Goal: Information Seeking & Learning: Learn about a topic

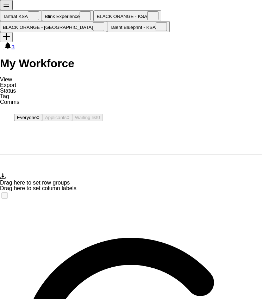
click at [8, 8] on app-icon "Menu" at bounding box center [6, 6] width 7 height 5
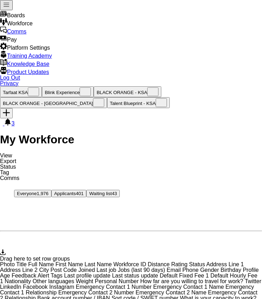
click at [80, 51] on div "Platform Settings Platform Settings" at bounding box center [131, 47] width 262 height 8
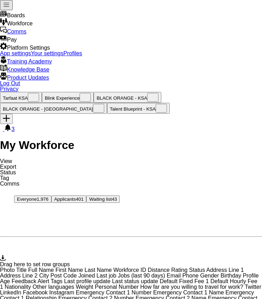
click at [31, 56] on link "App settings" at bounding box center [15, 53] width 31 height 6
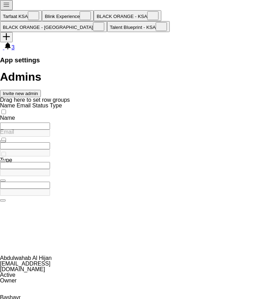
click at [4, 9] on button "Menu" at bounding box center [6, 5] width 13 height 10
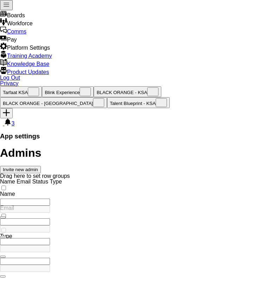
click at [158, 147] on header "Admins Invite new admin" at bounding box center [131, 160] width 262 height 26
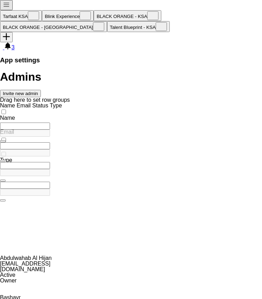
click at [250, 63] on div at bounding box center [131, 63] width 262 height 0
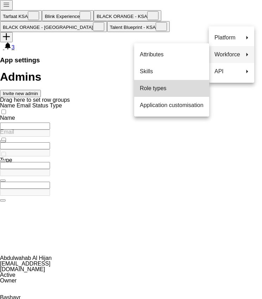
click at [167, 87] on span "Role types" at bounding box center [172, 89] width 64 height 6
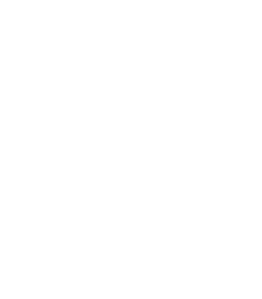
type input "****"
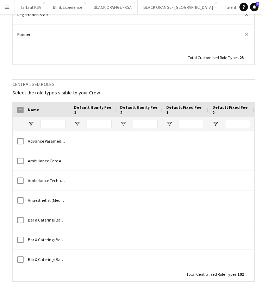
scroll to position [346, 0]
click at [59, 122] on input "Name Filter Input" at bounding box center [52, 124] width 25 height 8
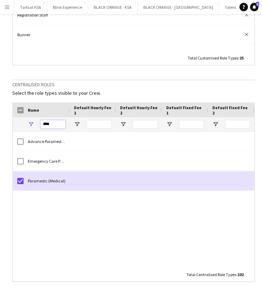
type input "****"
click at [96, 82] on h3 "Centralised roles" at bounding box center [133, 84] width 243 height 6
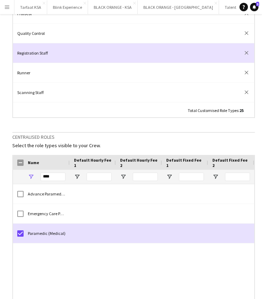
scroll to position [0, 0]
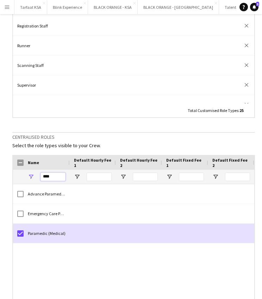
click at [55, 176] on input "****" at bounding box center [52, 176] width 25 height 8
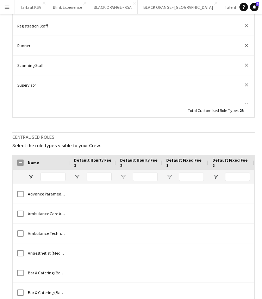
click at [122, 144] on p "Select the role types visible to your Crew." at bounding box center [133, 145] width 243 height 6
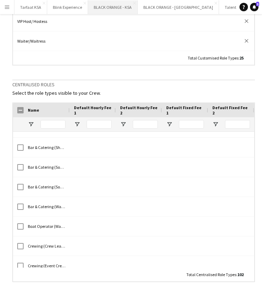
scroll to position [302, 0]
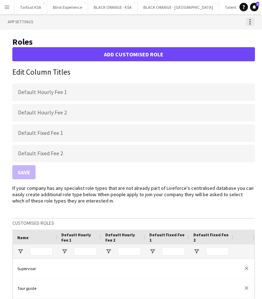
click at [252, 24] on div at bounding box center [250, 22] width 8 height 8
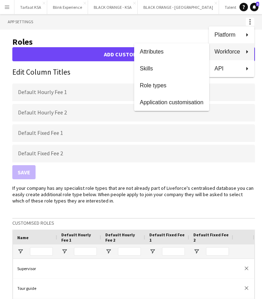
click at [146, 27] on div at bounding box center [131, 149] width 262 height 299
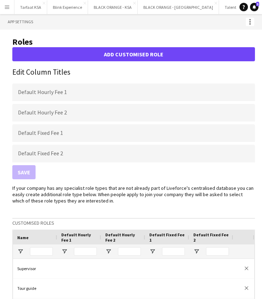
click at [10, 7] on app-icon "Menu" at bounding box center [7, 7] width 6 height 6
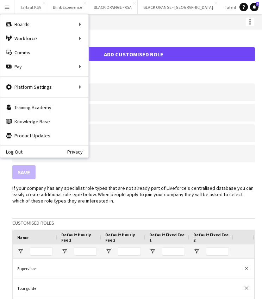
click at [10, 8] on button "Menu" at bounding box center [7, 7] width 14 height 14
click at [18, 39] on div "Workforce Workforce" at bounding box center [44, 38] width 88 height 14
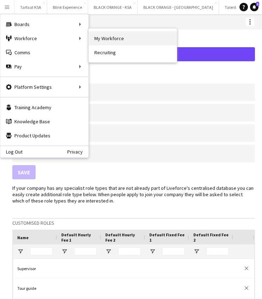
click at [121, 38] on link "My Workforce" at bounding box center [133, 38] width 88 height 14
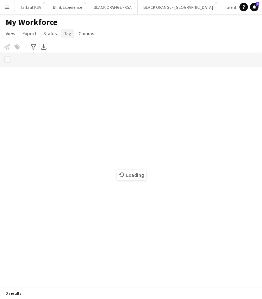
click at [69, 33] on span "Tag" at bounding box center [67, 33] width 7 height 6
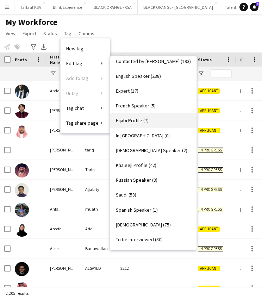
scroll to position [110, 0]
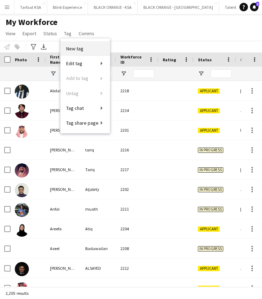
click at [84, 50] on link "New tag" at bounding box center [85, 48] width 49 height 15
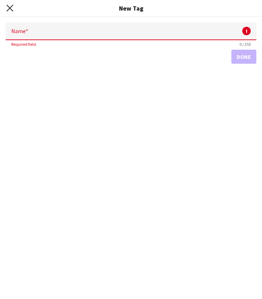
click at [8, 8] on icon "Close pop-in" at bounding box center [9, 8] width 7 height 7
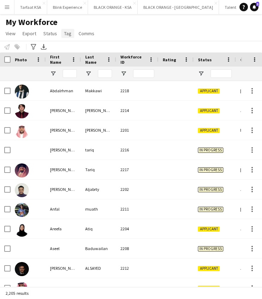
click at [69, 33] on span "Tag" at bounding box center [67, 33] width 7 height 6
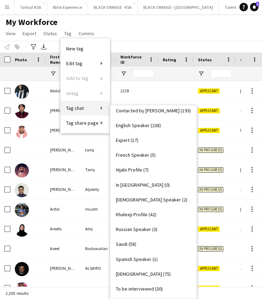
scroll to position [123, 0]
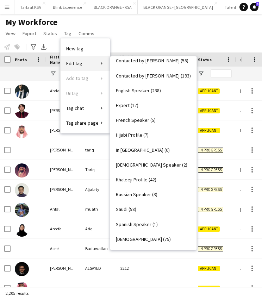
click at [81, 65] on span "Edit tag" at bounding box center [74, 63] width 16 height 6
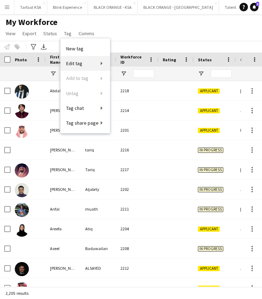
click at [81, 65] on span "Edit tag" at bounding box center [74, 63] width 16 height 6
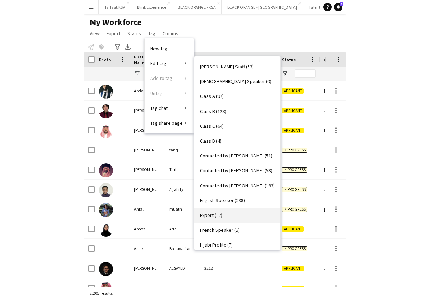
scroll to position [0, 0]
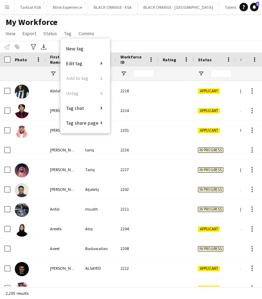
click at [128, 32] on div "My Workforce View Views Default view New view Update view Delete view Edit name…" at bounding box center [131, 29] width 262 height 24
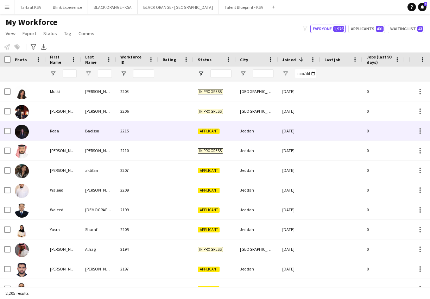
scroll to position [238, 0]
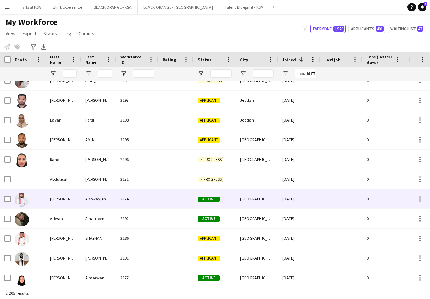
click at [53, 197] on div "[PERSON_NAME]" at bounding box center [63, 198] width 35 height 19
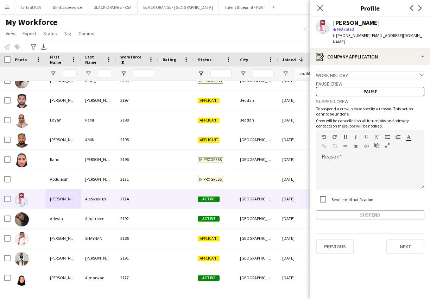
click at [262, 72] on icon "chevron-down" at bounding box center [422, 74] width 5 height 5
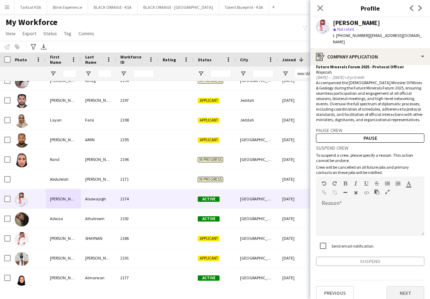
click at [262, 286] on button "Next" at bounding box center [405, 293] width 38 height 14
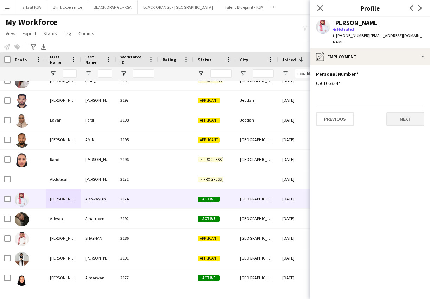
click at [262, 119] on button "Next" at bounding box center [405, 119] width 38 height 14
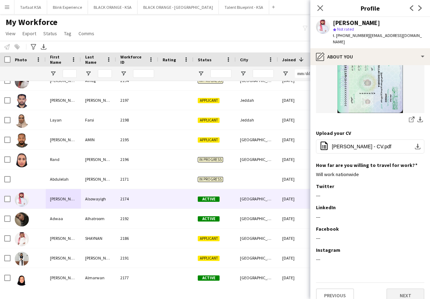
click at [262, 290] on button "Next" at bounding box center [405, 295] width 38 height 14
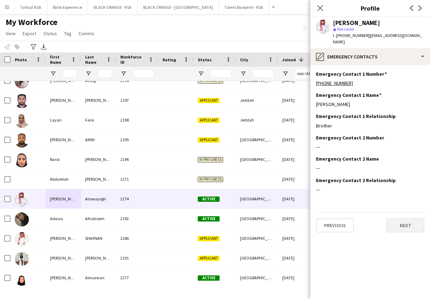
click at [262, 218] on button "Next" at bounding box center [405, 225] width 38 height 14
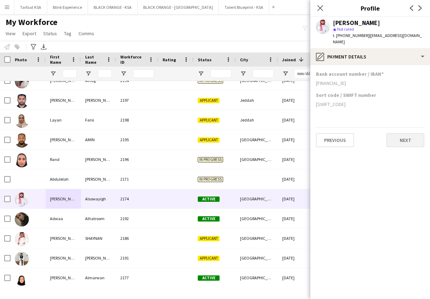
click at [262, 135] on button "Next" at bounding box center [405, 140] width 38 height 14
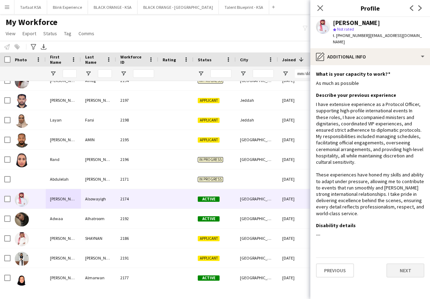
click at [262, 263] on button "Next" at bounding box center [405, 270] width 38 height 14
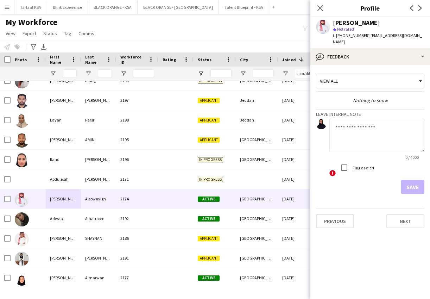
click at [262, 76] on div "View all" at bounding box center [366, 80] width 101 height 13
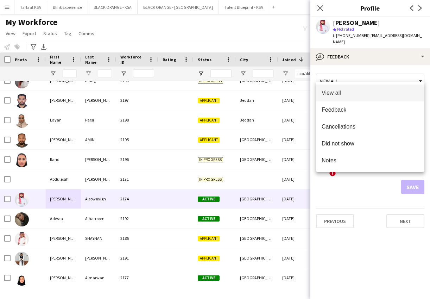
click at [262, 76] on div at bounding box center [215, 149] width 430 height 299
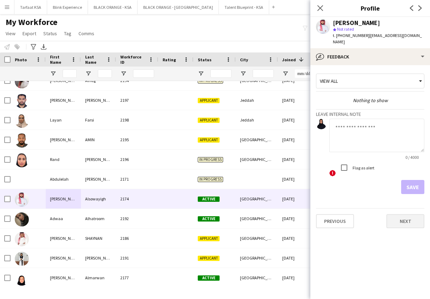
click at [262, 216] on button "Next" at bounding box center [405, 221] width 38 height 14
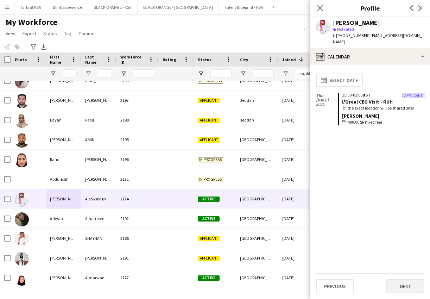
click at [262, 285] on button "Next" at bounding box center [405, 286] width 38 height 14
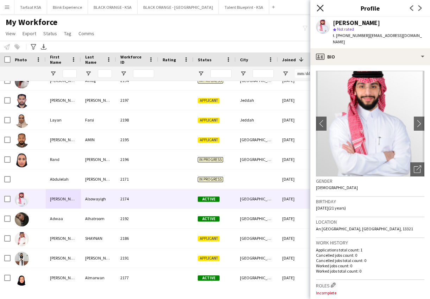
click at [262, 7] on icon at bounding box center [320, 8] width 7 height 7
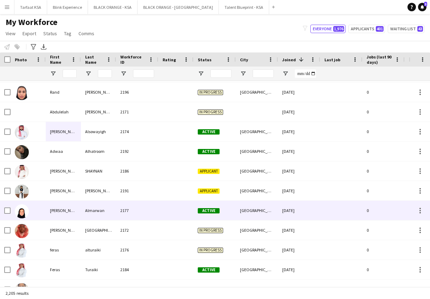
scroll to position [394, 0]
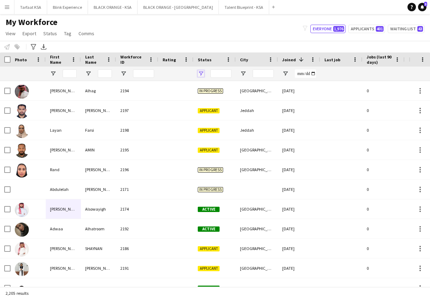
click at [201, 73] on span "Open Filter Menu" at bounding box center [201, 73] width 6 height 6
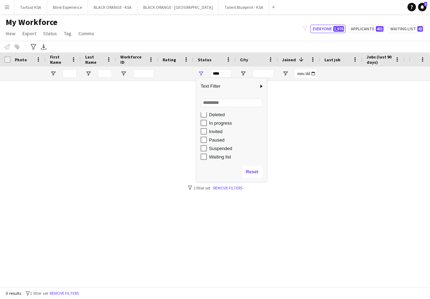
scroll to position [44, 0]
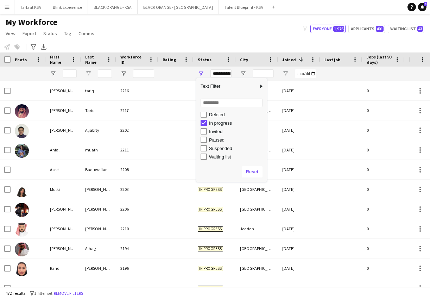
click at [240, 44] on div "Notify workforce Add to tag Select at least one crew to tag him or her. Advance…" at bounding box center [215, 47] width 430 height 12
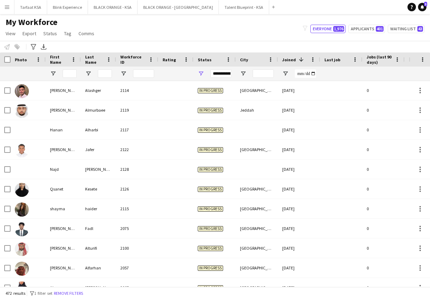
scroll to position [852, 0]
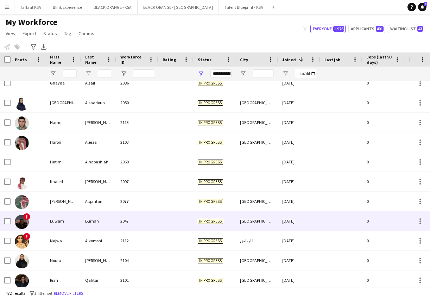
click at [22, 221] on img at bounding box center [22, 222] width 14 height 14
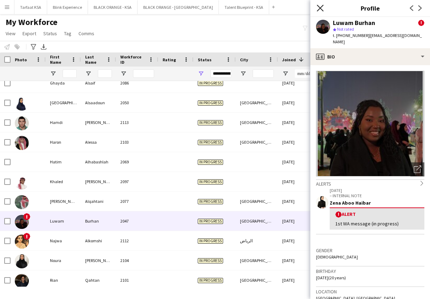
click at [262, 8] on icon at bounding box center [320, 8] width 7 height 7
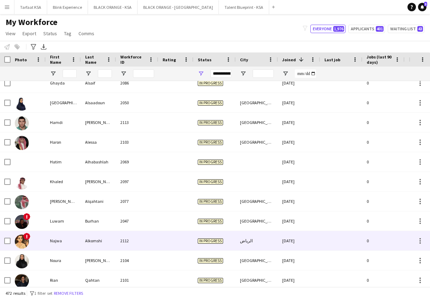
click at [23, 239] on img at bounding box center [22, 241] width 14 height 14
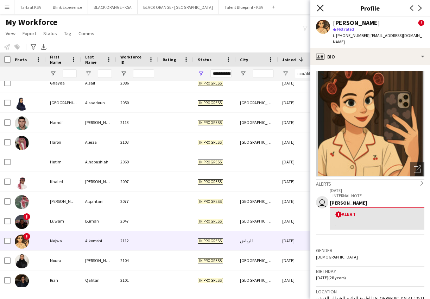
click at [262, 8] on icon at bounding box center [320, 8] width 7 height 7
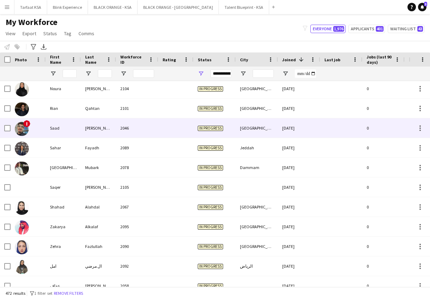
click at [24, 125] on img at bounding box center [22, 129] width 14 height 14
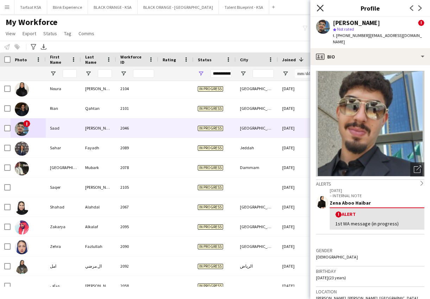
click at [262, 7] on icon "Close pop-in" at bounding box center [320, 8] width 7 height 7
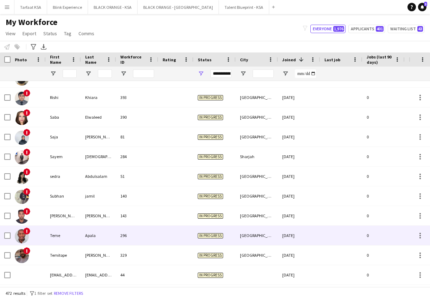
scroll to position [8894, 0]
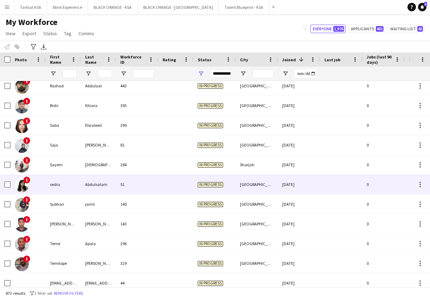
click at [23, 187] on img at bounding box center [22, 185] width 14 height 14
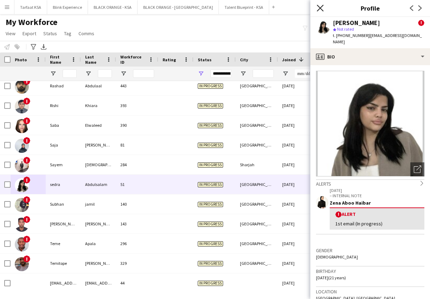
click at [262, 7] on icon "Close pop-in" at bounding box center [320, 8] width 7 height 7
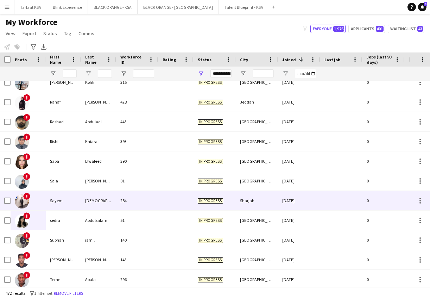
scroll to position [8840, 0]
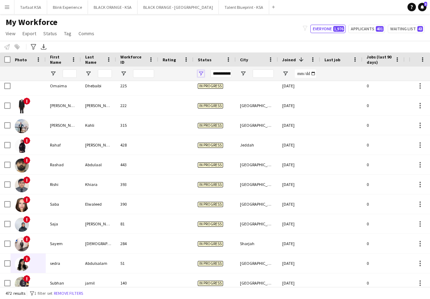
click at [202, 73] on span "Open Filter Menu" at bounding box center [201, 73] width 6 height 6
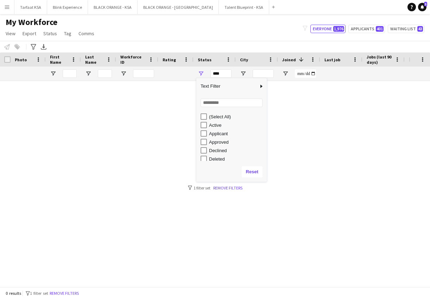
scroll to position [0, 0]
type input "**********"
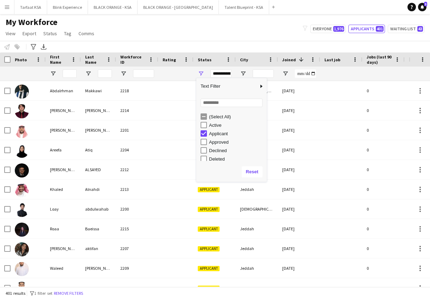
click at [219, 39] on div "My Workforce View Views Default view New view Update view Delete view Edit name…" at bounding box center [215, 29] width 430 height 24
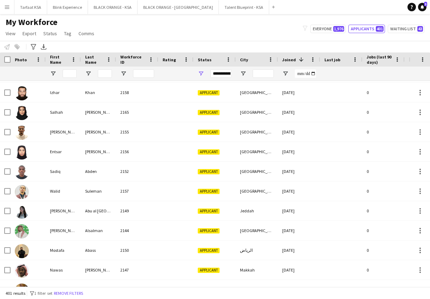
scroll to position [455, 0]
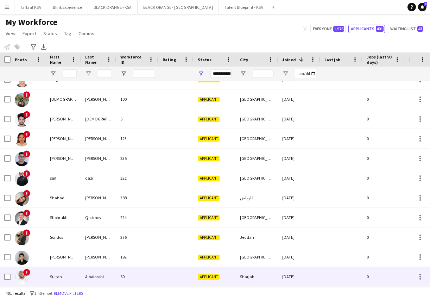
click at [22, 277] on img at bounding box center [22, 277] width 14 height 14
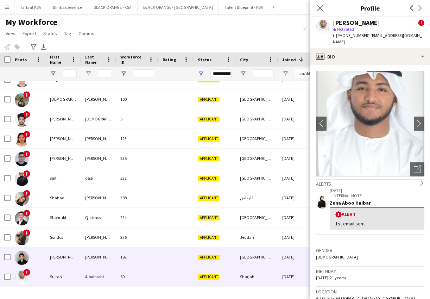
click at [23, 262] on img at bounding box center [22, 258] width 14 height 14
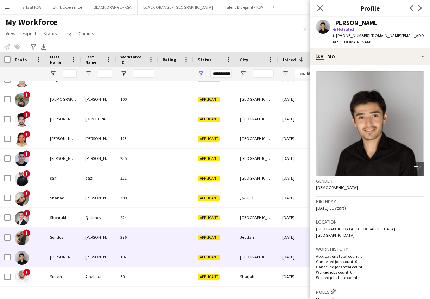
click at [24, 238] on img at bounding box center [22, 238] width 14 height 14
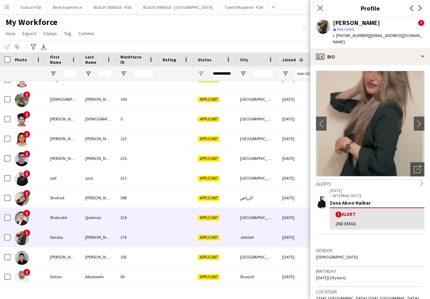
click at [22, 217] on img at bounding box center [22, 218] width 14 height 14
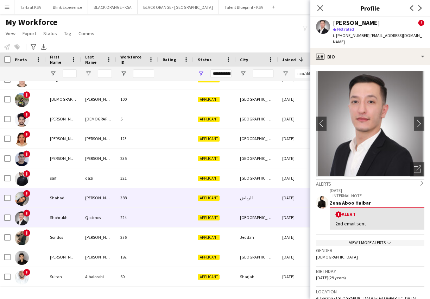
click at [23, 200] on img at bounding box center [22, 198] width 14 height 14
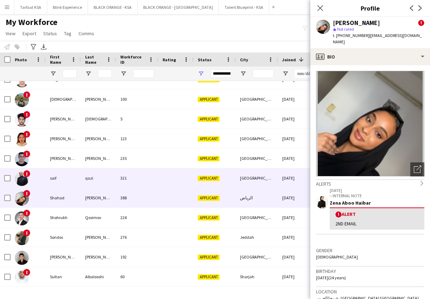
click at [23, 180] on img at bounding box center [22, 179] width 14 height 14
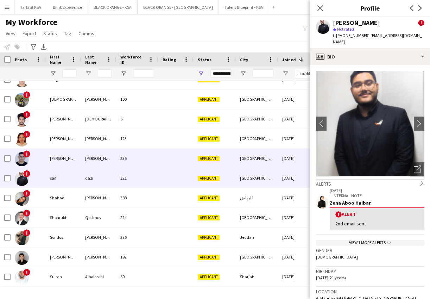
click at [23, 159] on img at bounding box center [22, 159] width 14 height 14
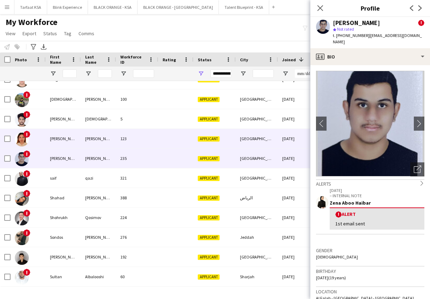
click at [23, 139] on img at bounding box center [22, 139] width 14 height 14
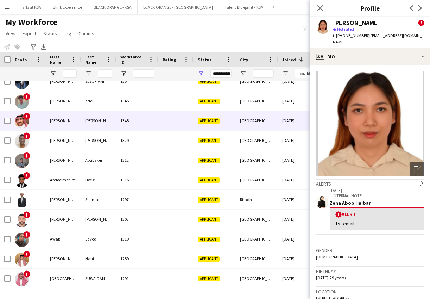
click at [22, 118] on img at bounding box center [22, 121] width 14 height 14
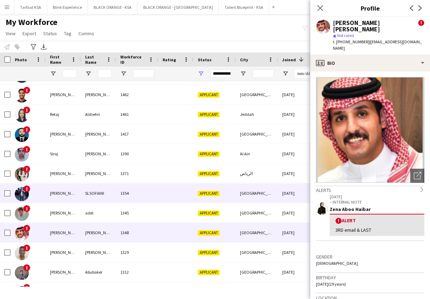
click at [27, 190] on span "!" at bounding box center [26, 188] width 7 height 7
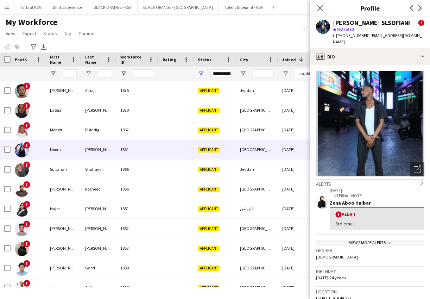
click at [20, 149] on img at bounding box center [22, 150] width 14 height 14
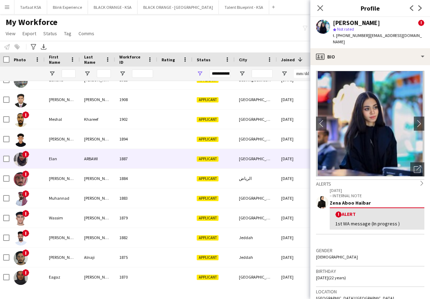
click at [21, 157] on img at bounding box center [21, 159] width 14 height 14
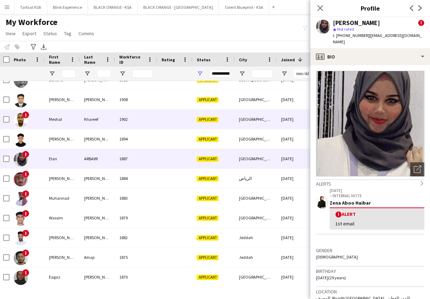
click at [21, 120] on img at bounding box center [21, 120] width 14 height 14
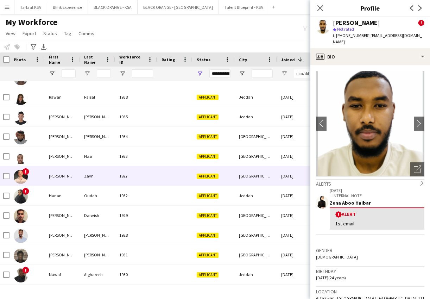
click at [25, 175] on span "!" at bounding box center [25, 171] width 7 height 7
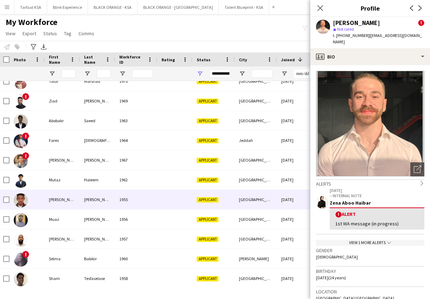
click at [23, 200] on img at bounding box center [21, 200] width 14 height 14
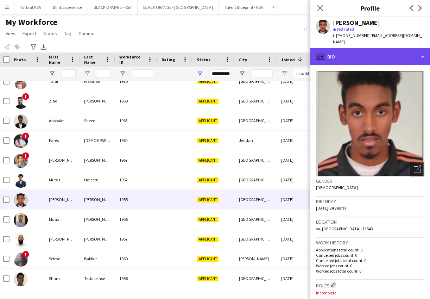
click at [262, 54] on div "profile Bio" at bounding box center [370, 56] width 120 height 17
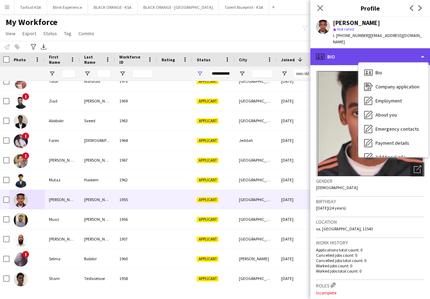
click at [262, 49] on div "profile Bio" at bounding box center [370, 56] width 120 height 17
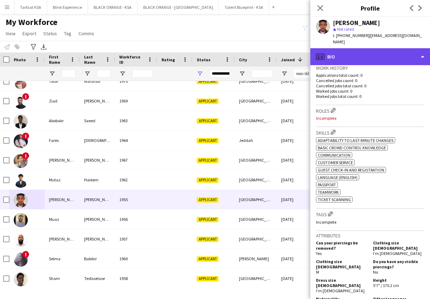
click at [262, 48] on div "profile Bio" at bounding box center [370, 56] width 120 height 17
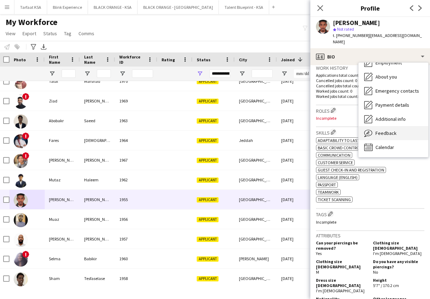
click at [262, 130] on span "Feedback" at bounding box center [386, 133] width 21 height 6
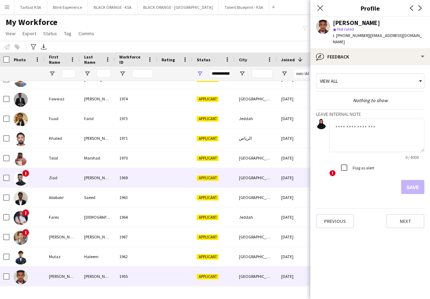
click at [20, 180] on img at bounding box center [21, 178] width 14 height 14
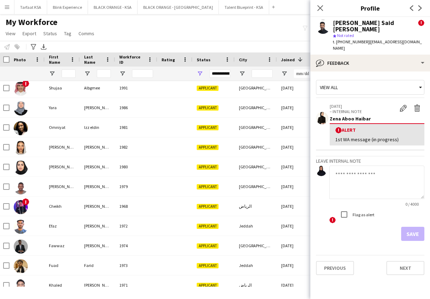
click at [262, 123] on div "! Alert 1st WA message (in progress)" at bounding box center [377, 134] width 95 height 22
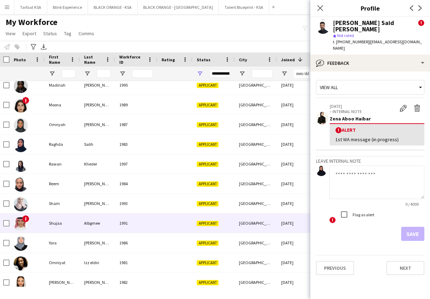
click at [24, 222] on img at bounding box center [21, 224] width 14 height 14
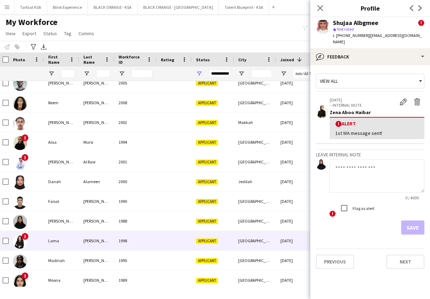
click at [18, 245] on img at bounding box center [20, 241] width 14 height 14
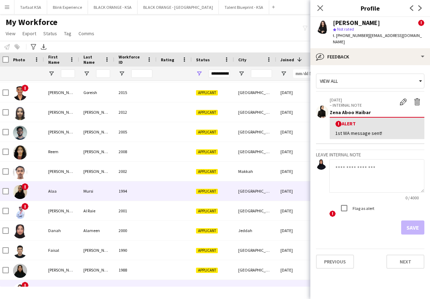
click at [24, 189] on span "!" at bounding box center [24, 186] width 7 height 7
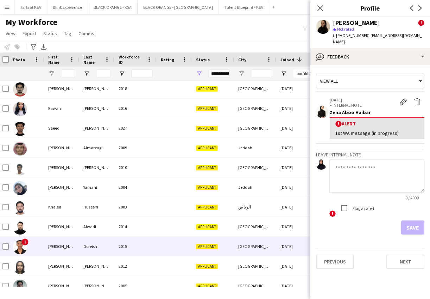
click at [20, 251] on img at bounding box center [20, 247] width 14 height 14
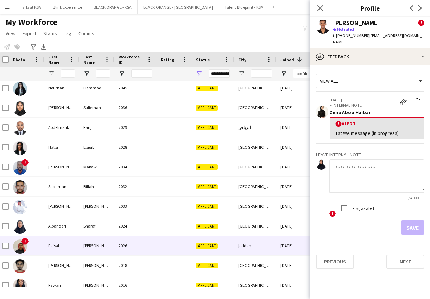
click at [21, 244] on img at bounding box center [20, 246] width 14 height 14
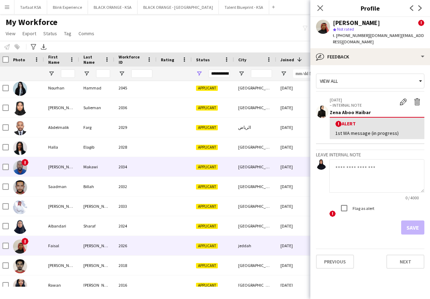
click at [22, 170] on img at bounding box center [20, 167] width 14 height 14
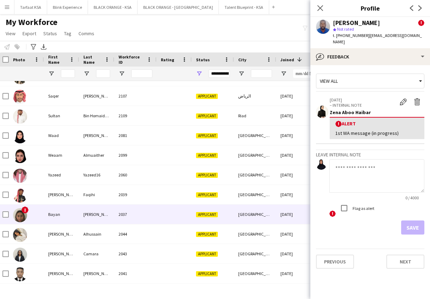
click at [25, 219] on img at bounding box center [20, 215] width 14 height 14
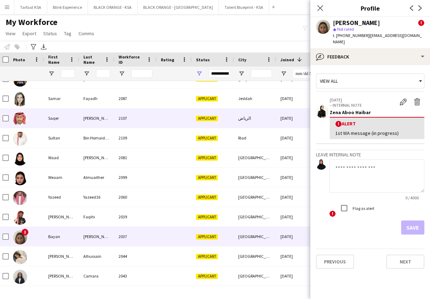
click at [21, 117] on img at bounding box center [20, 119] width 14 height 14
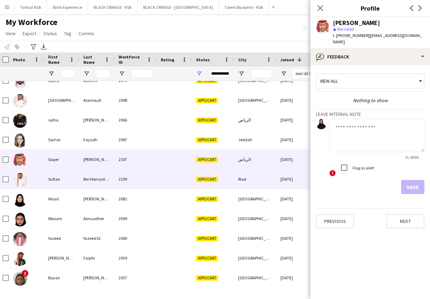
click at [21, 180] on img at bounding box center [20, 180] width 14 height 14
click at [24, 158] on img at bounding box center [20, 160] width 14 height 14
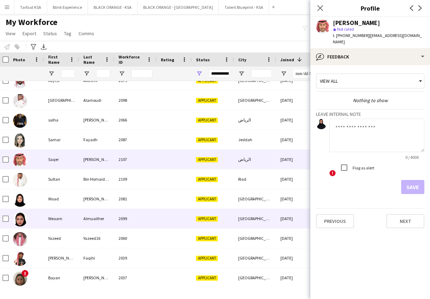
click at [25, 221] on img at bounding box center [20, 219] width 14 height 14
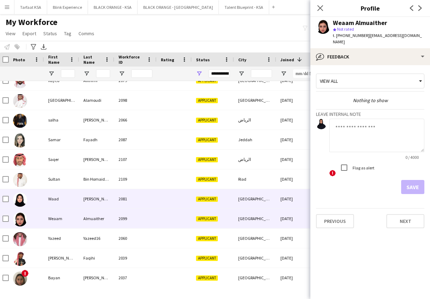
click at [23, 200] on img at bounding box center [20, 200] width 14 height 14
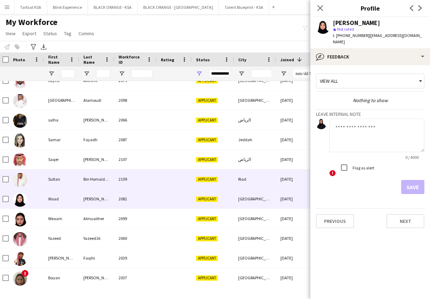
click at [23, 182] on img at bounding box center [20, 180] width 14 height 14
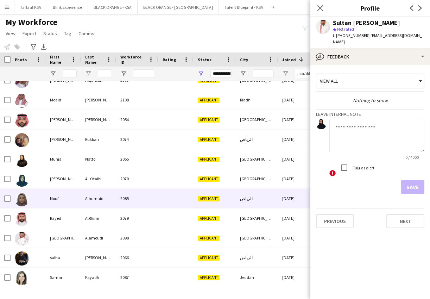
click at [24, 199] on img at bounding box center [22, 199] width 14 height 14
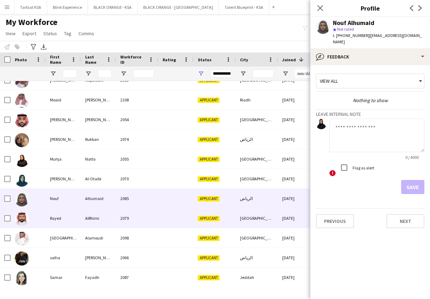
click at [23, 218] on img at bounding box center [22, 219] width 14 height 14
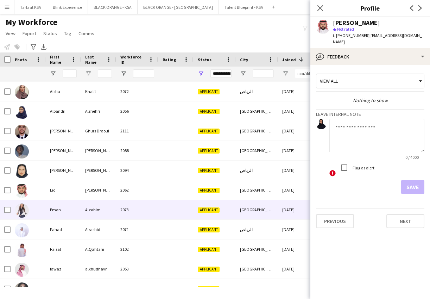
click at [24, 208] on img at bounding box center [22, 210] width 14 height 14
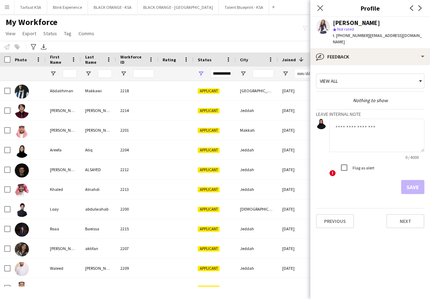
click at [157, 45] on div "Notify workforce Add to tag Select at least one crew to tag him or her. Advance…" at bounding box center [215, 47] width 430 height 12
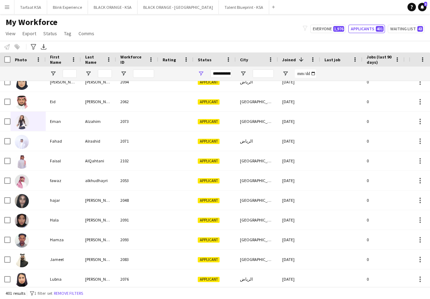
scroll to position [311, 0]
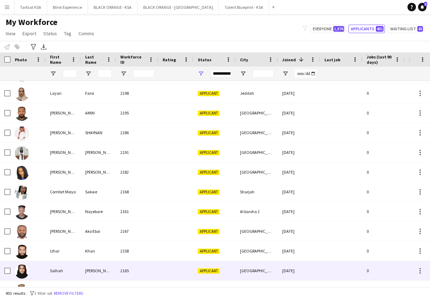
click at [21, 271] on img at bounding box center [22, 271] width 14 height 14
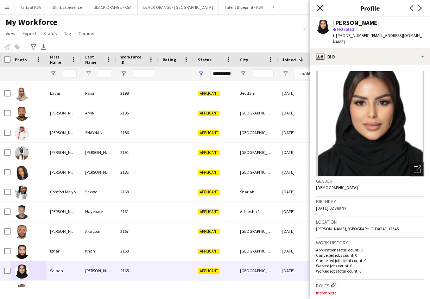
click at [262, 6] on icon at bounding box center [320, 8] width 7 height 7
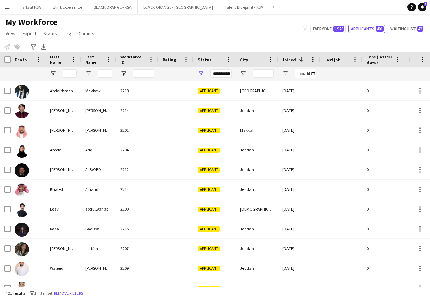
click at [262, 32] on div "My Workforce View Views Default view New view Update view Delete view Edit name…" at bounding box center [215, 29] width 430 height 24
click at [262, 30] on button "Waiting list 43" at bounding box center [406, 29] width 37 height 8
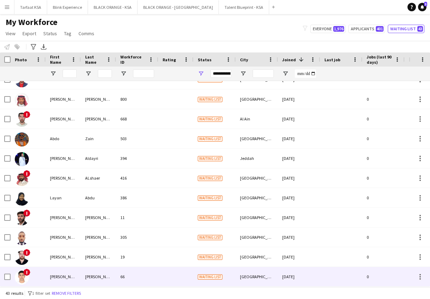
click at [22, 276] on img at bounding box center [22, 277] width 14 height 14
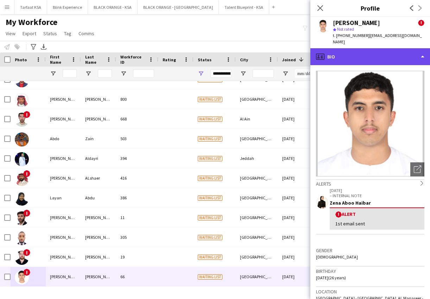
click at [262, 50] on div "profile Bio" at bounding box center [370, 56] width 120 height 17
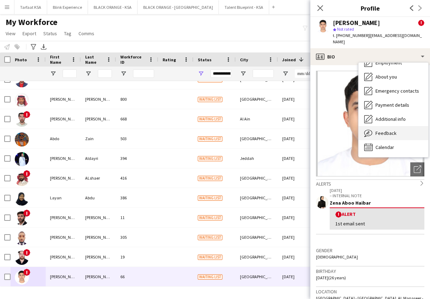
click at [262, 130] on span "Feedback" at bounding box center [386, 133] width 21 height 6
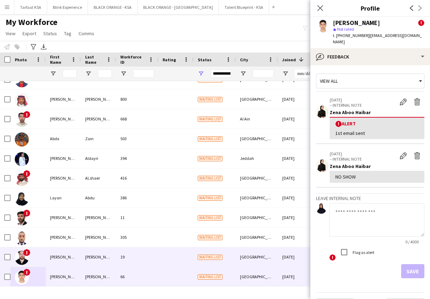
click at [21, 258] on img at bounding box center [22, 258] width 14 height 14
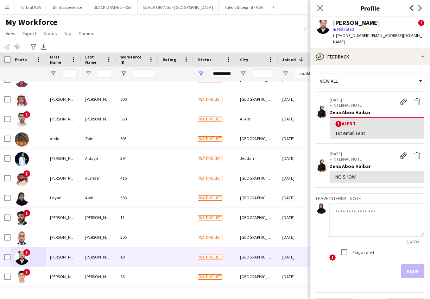
click at [262, 8] on icon "Previous" at bounding box center [412, 8] width 6 height 6
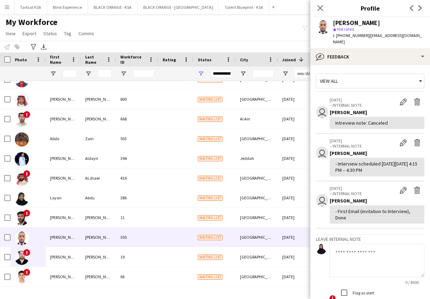
scroll to position [0, 0]
click at [262, 7] on icon "Previous" at bounding box center [412, 8] width 6 height 6
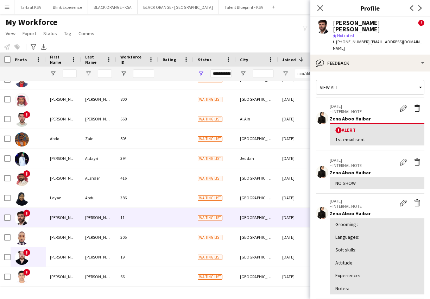
scroll to position [0, 0]
click at [262, 7] on icon "Previous" at bounding box center [412, 8] width 6 height 6
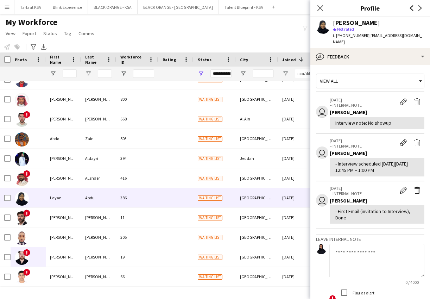
click at [262, 8] on icon at bounding box center [412, 8] width 4 height 6
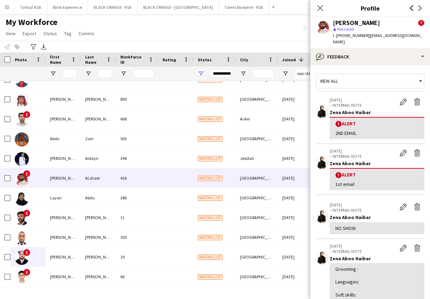
click at [262, 8] on icon at bounding box center [412, 8] width 4 height 6
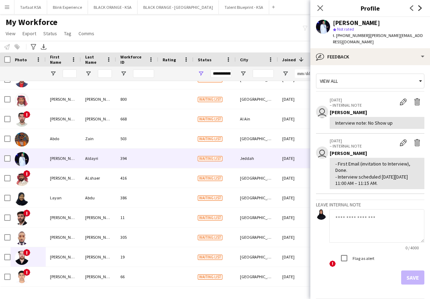
click at [262, 8] on icon at bounding box center [420, 8] width 4 height 6
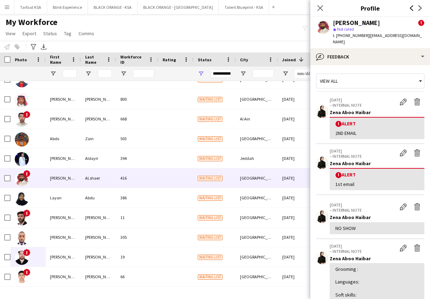
click at [262, 10] on icon "Previous" at bounding box center [412, 8] width 6 height 6
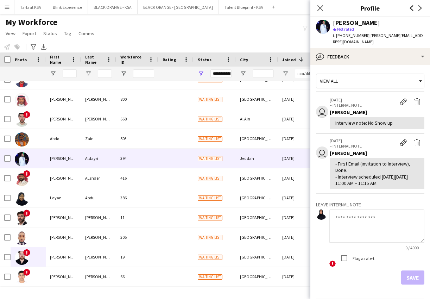
click at [262, 8] on icon at bounding box center [412, 8] width 4 height 6
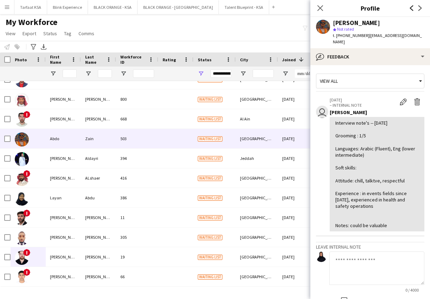
click at [262, 8] on icon "Previous" at bounding box center [412, 8] width 6 height 6
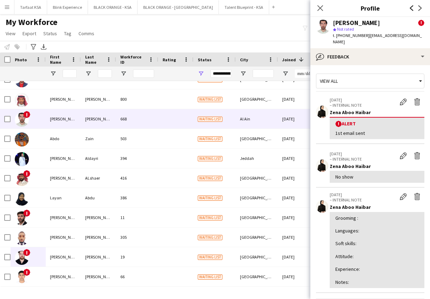
click at [262, 8] on icon "Previous" at bounding box center [412, 8] width 6 height 6
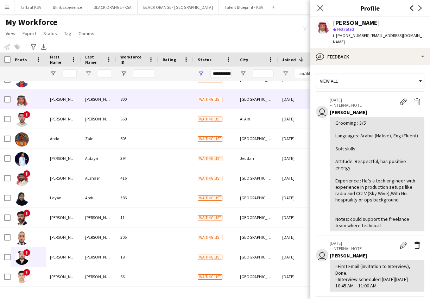
click at [262, 8] on icon "Previous" at bounding box center [412, 8] width 6 height 6
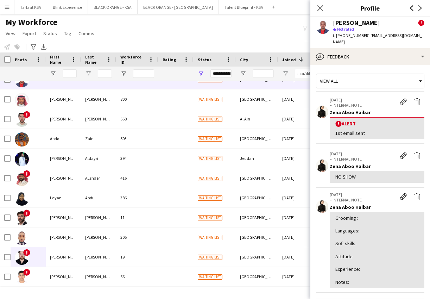
click at [262, 8] on icon "Previous" at bounding box center [412, 8] width 6 height 6
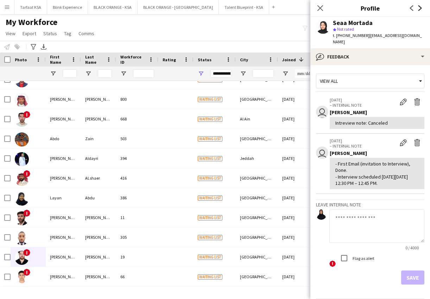
click at [262, 6] on icon "Next" at bounding box center [420, 8] width 6 height 6
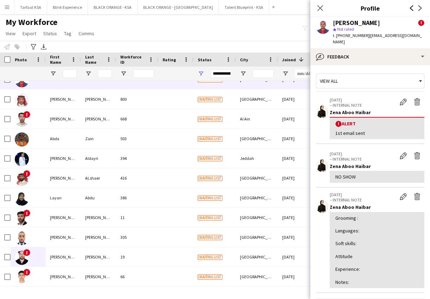
click at [262, 8] on icon "Previous" at bounding box center [412, 8] width 6 height 6
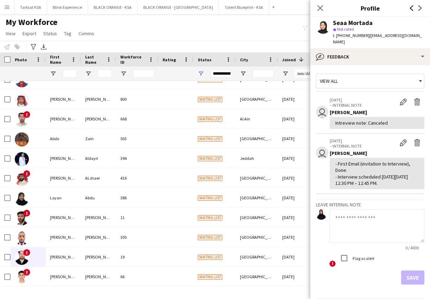
click at [262, 8] on icon "Previous" at bounding box center [412, 8] width 6 height 6
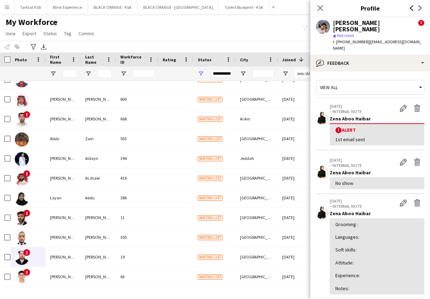
click at [262, 8] on icon "Previous" at bounding box center [412, 8] width 6 height 6
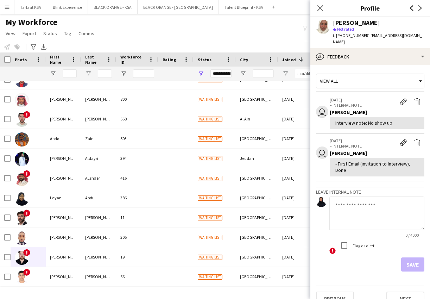
click at [262, 8] on icon "Previous" at bounding box center [412, 8] width 6 height 6
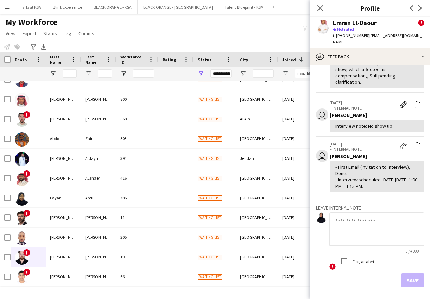
scroll to position [281, 0]
click at [262, 7] on icon at bounding box center [412, 8] width 4 height 6
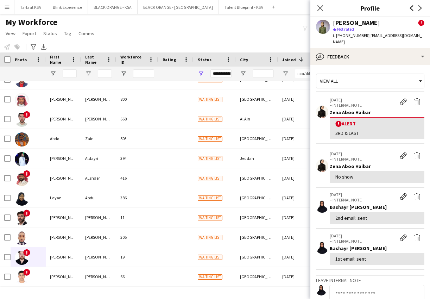
click at [262, 7] on icon at bounding box center [412, 8] width 4 height 6
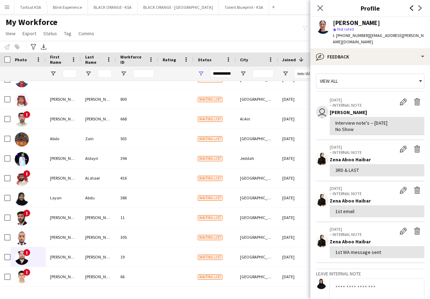
click at [262, 7] on icon at bounding box center [412, 8] width 4 height 6
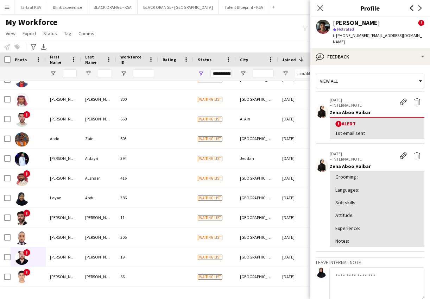
click at [262, 7] on icon at bounding box center [412, 8] width 4 height 6
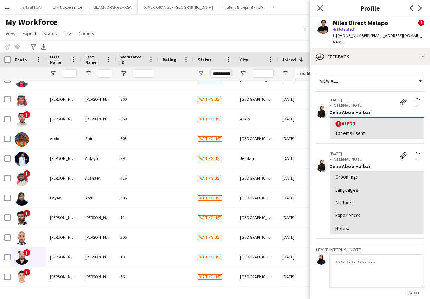
click at [262, 7] on icon at bounding box center [412, 8] width 4 height 6
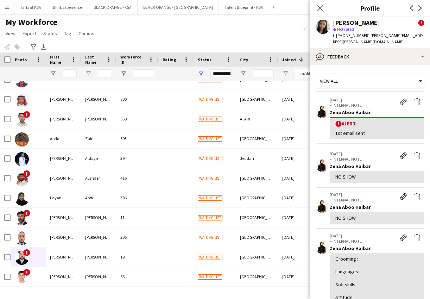
scroll to position [0, 0]
click at [262, 7] on icon "Previous" at bounding box center [412, 8] width 6 height 6
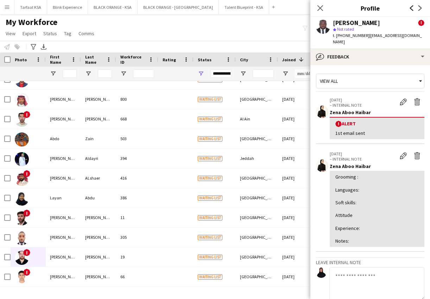
click at [262, 8] on icon "Previous" at bounding box center [412, 8] width 6 height 6
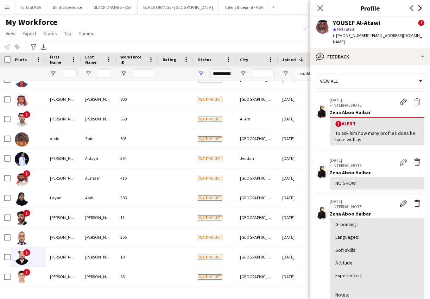
click at [262, 8] on icon "Next" at bounding box center [420, 8] width 6 height 6
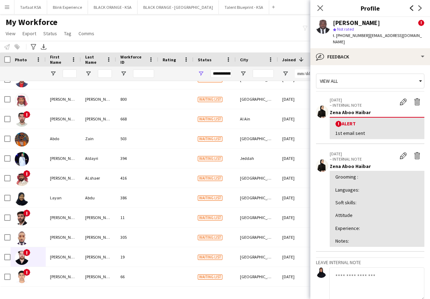
click at [262, 8] on icon "Previous" at bounding box center [412, 8] width 6 height 6
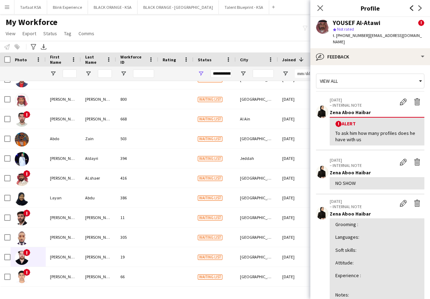
click at [262, 7] on icon "Previous" at bounding box center [412, 8] width 6 height 6
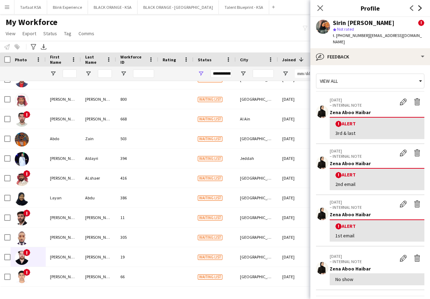
click at [262, 8] on icon "Next" at bounding box center [420, 8] width 6 height 6
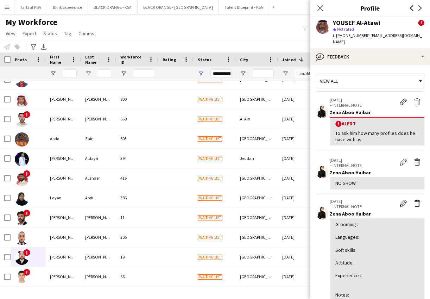
click at [262, 9] on icon "Previous" at bounding box center [412, 8] width 6 height 6
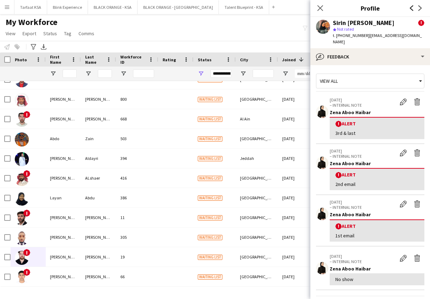
click at [262, 9] on icon "Previous" at bounding box center [412, 8] width 6 height 6
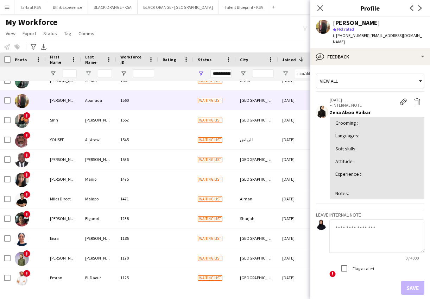
scroll to position [354, 0]
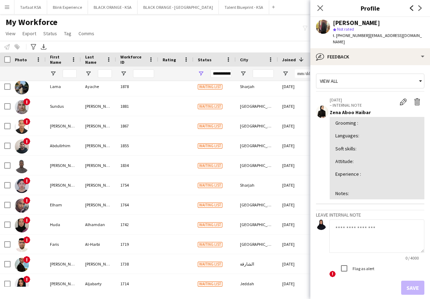
click at [262, 8] on icon "Previous" at bounding box center [412, 8] width 6 height 6
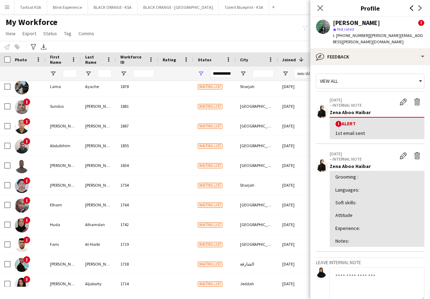
click at [262, 8] on icon "Previous" at bounding box center [412, 8] width 6 height 6
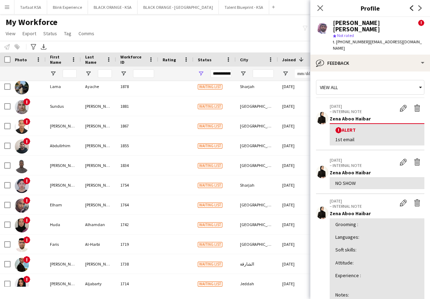
click at [262, 8] on icon "Previous" at bounding box center [412, 8] width 6 height 6
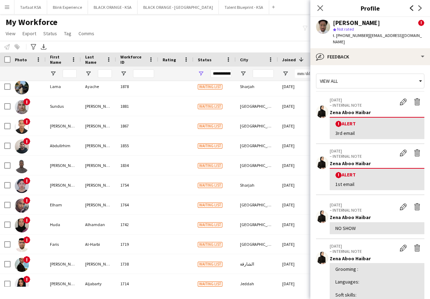
click at [262, 8] on icon "Previous" at bounding box center [412, 8] width 6 height 6
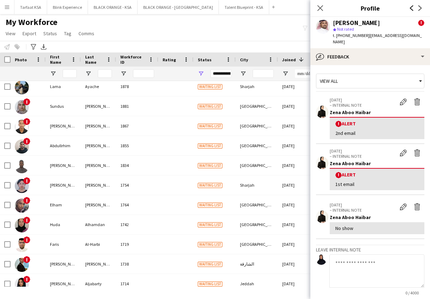
click at [262, 8] on icon "Previous" at bounding box center [412, 8] width 6 height 6
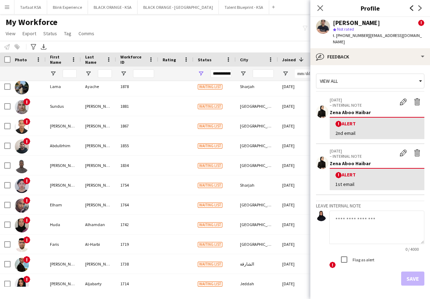
click at [262, 8] on icon "Previous" at bounding box center [412, 8] width 6 height 6
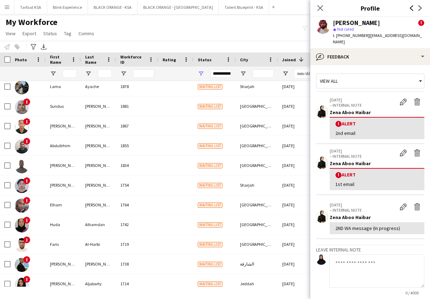
click at [262, 8] on icon "Previous" at bounding box center [412, 8] width 6 height 6
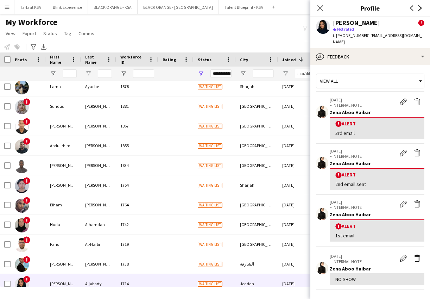
click at [262, 10] on icon "Next" at bounding box center [420, 8] width 6 height 6
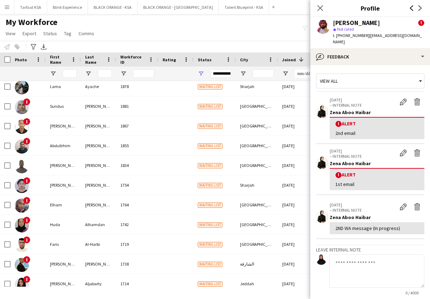
click at [262, 6] on icon "Previous" at bounding box center [412, 8] width 6 height 6
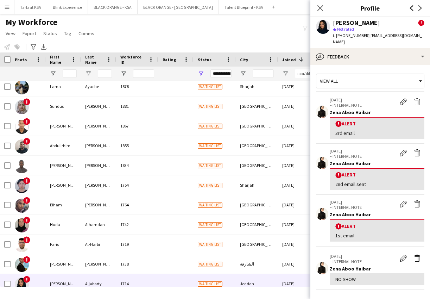
click at [262, 7] on icon at bounding box center [412, 8] width 4 height 6
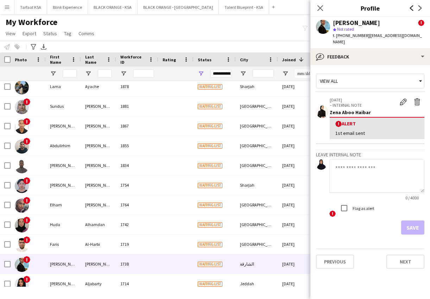
click at [262, 7] on icon at bounding box center [412, 8] width 4 height 6
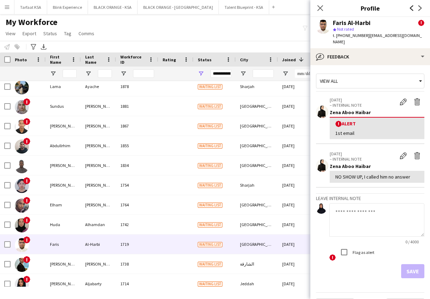
click at [262, 7] on icon "Previous" at bounding box center [412, 8] width 6 height 6
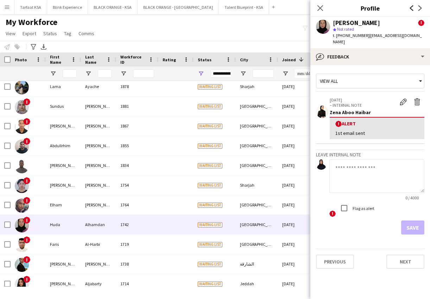
click at [262, 7] on icon "Previous" at bounding box center [412, 8] width 6 height 6
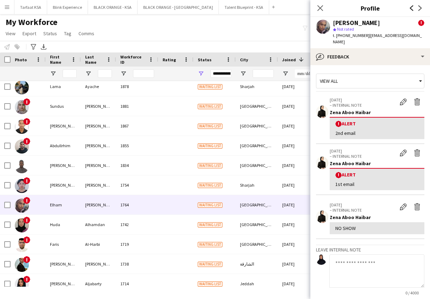
click at [262, 7] on icon "Previous" at bounding box center [412, 8] width 6 height 6
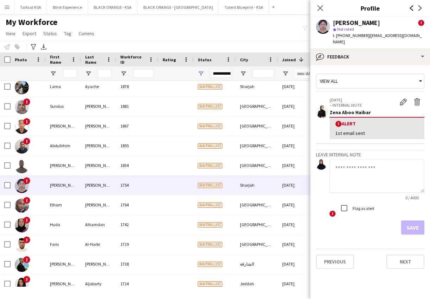
click at [262, 7] on icon "Previous" at bounding box center [412, 8] width 6 height 6
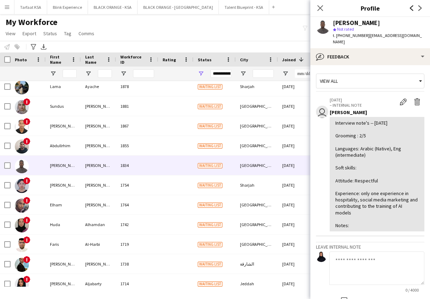
click at [262, 7] on icon "Previous" at bounding box center [412, 8] width 6 height 6
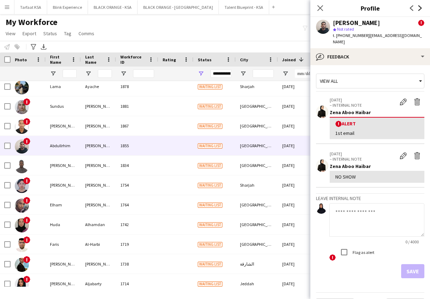
click at [262, 10] on icon "Next" at bounding box center [420, 8] width 6 height 6
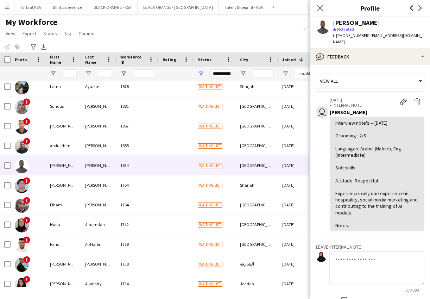
click at [262, 10] on icon at bounding box center [412, 8] width 4 height 6
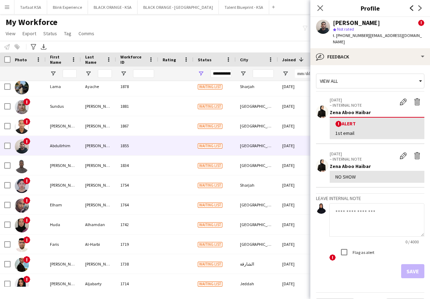
click at [262, 10] on icon at bounding box center [412, 8] width 4 height 6
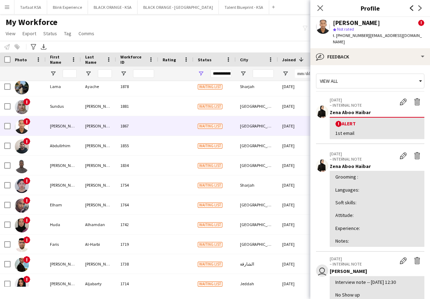
click at [262, 11] on icon "Previous" at bounding box center [412, 8] width 6 height 6
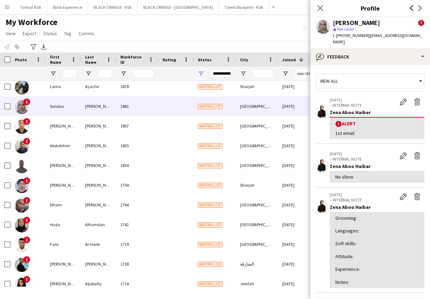
click at [262, 11] on icon at bounding box center [412, 8] width 4 height 6
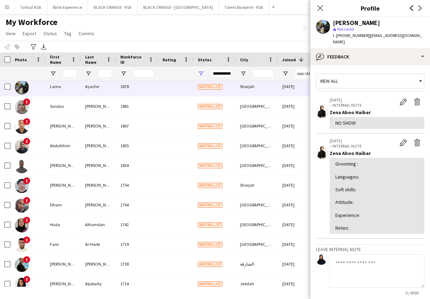
click at [262, 11] on icon at bounding box center [412, 8] width 4 height 6
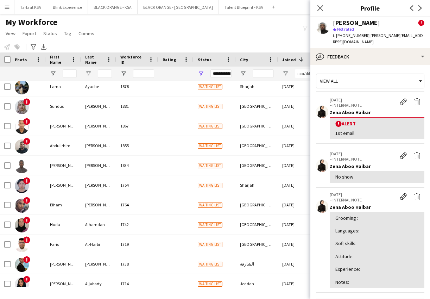
click at [262, 11] on app-icon "Previous" at bounding box center [412, 8] width 8 height 8
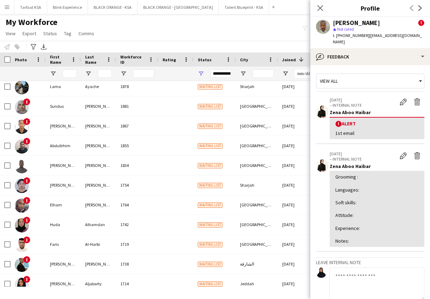
click at [262, 11] on div "Previous Next" at bounding box center [416, 8] width 28 height 16
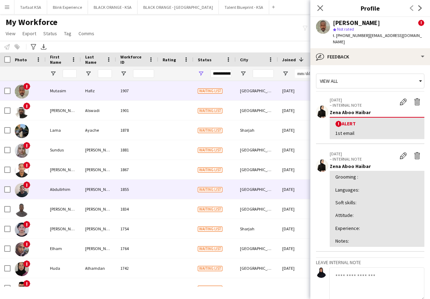
scroll to position [0, 0]
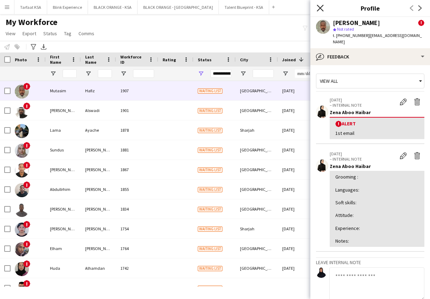
click at [262, 7] on icon "Close pop-in" at bounding box center [320, 8] width 7 height 7
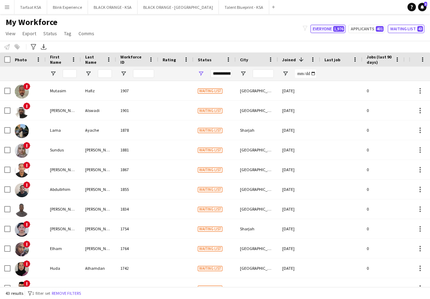
click at [262, 29] on button "Everyone 1,976" at bounding box center [327, 29] width 35 height 8
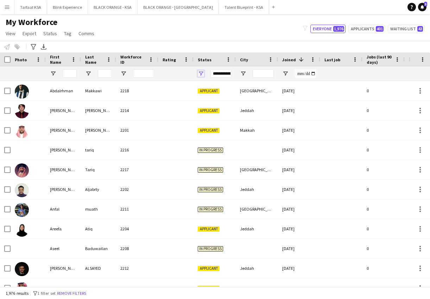
click at [201, 75] on span "Open Filter Menu" at bounding box center [201, 73] width 6 height 6
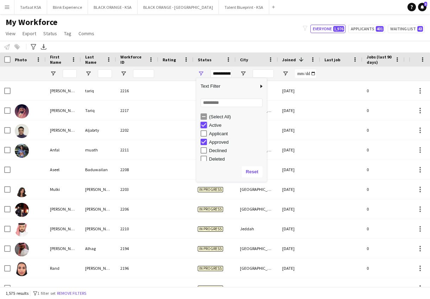
type input "**********"
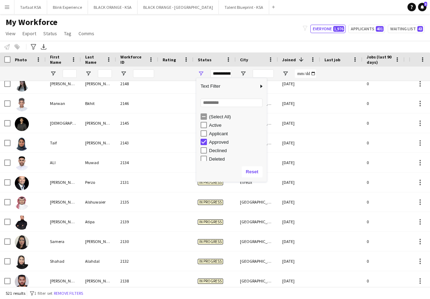
scroll to position [562, 0]
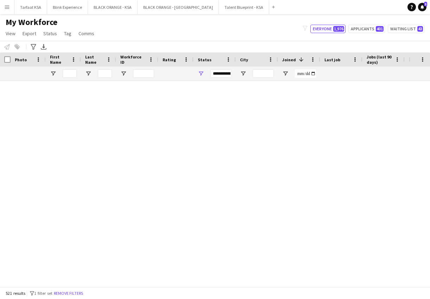
click at [193, 29] on div "My Workforce View Views Default view New view Update view Delete view Edit name…" at bounding box center [215, 29] width 430 height 24
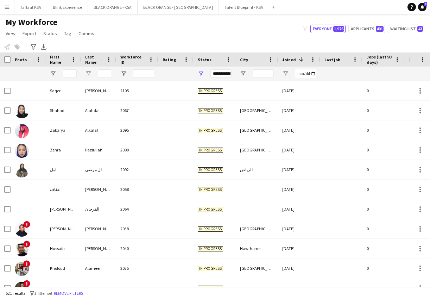
scroll to position [1440, 0]
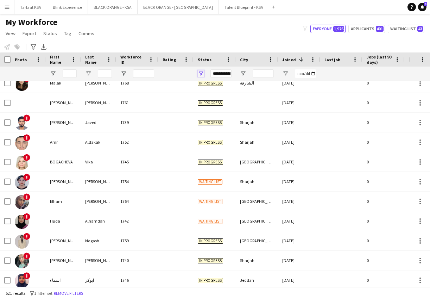
click at [201, 73] on span "Open Filter Menu" at bounding box center [201, 73] width 6 height 6
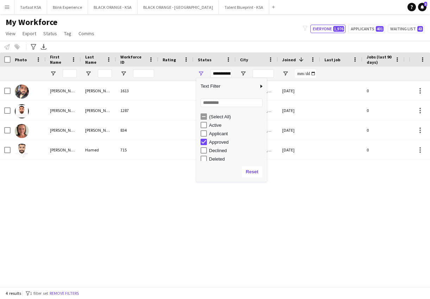
click at [130, 218] on div "Masoud Rahimi 1613 Approved Dubai 02-06-2025 0 rahimi8373@gmail.com Maitham Moh…" at bounding box center [204, 184] width 409 height 206
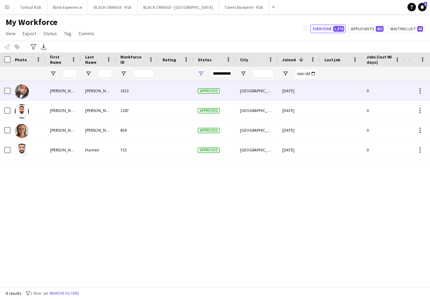
click at [25, 89] on img at bounding box center [22, 91] width 14 height 14
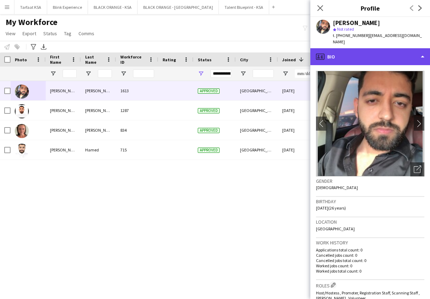
click at [409, 48] on div "profile Bio" at bounding box center [370, 56] width 120 height 17
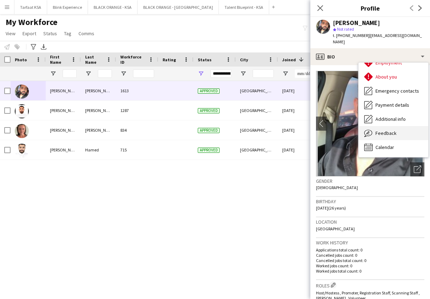
click at [388, 130] on span "Feedback" at bounding box center [386, 133] width 21 height 6
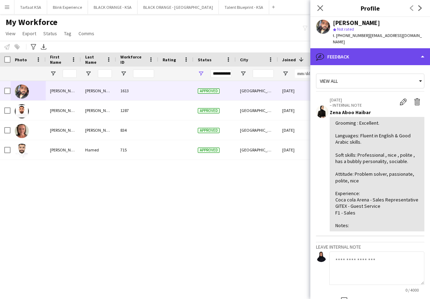
click at [396, 48] on div "bubble-pencil Feedback" at bounding box center [370, 56] width 120 height 17
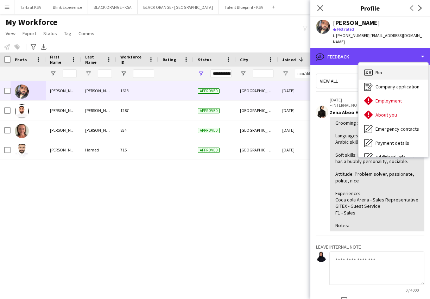
scroll to position [0, 0]
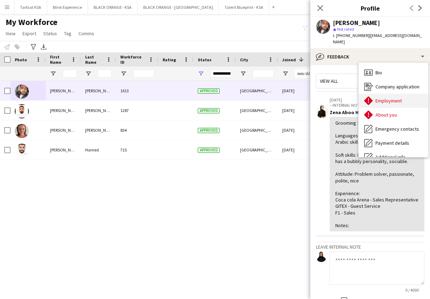
click at [386, 97] on span "Employment" at bounding box center [389, 100] width 26 height 6
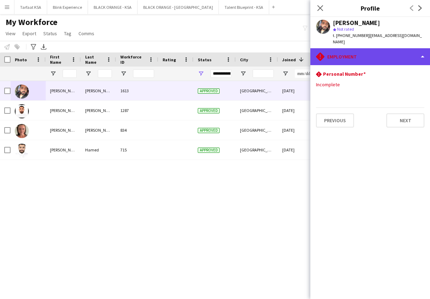
click at [382, 49] on div "rhombus-alert Employment" at bounding box center [370, 56] width 120 height 17
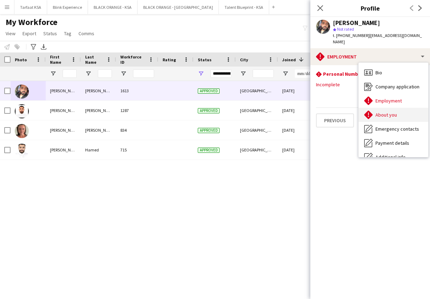
click at [387, 108] on div "About you About you" at bounding box center [394, 115] width 70 height 14
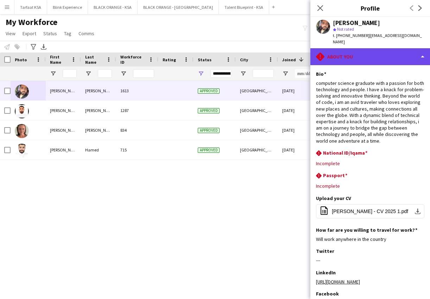
click at [381, 52] on div "rhombus-alert About you" at bounding box center [370, 56] width 120 height 17
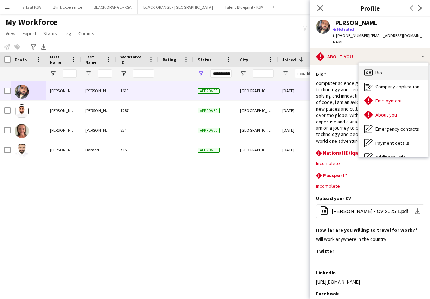
click at [373, 68] on div "Bio Bio" at bounding box center [394, 72] width 70 height 14
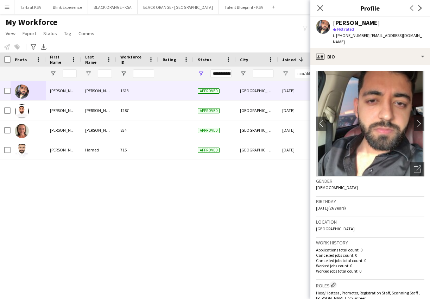
click at [249, 195] on div "Masoud Rahimi 1613 Approved Dubai 02-06-2025 0 rahimi8373@gmail.com Maitham Moh…" at bounding box center [204, 184] width 409 height 206
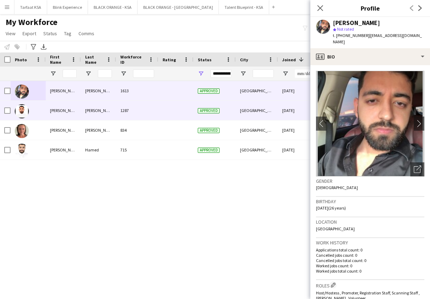
click at [26, 110] on img at bounding box center [22, 111] width 14 height 14
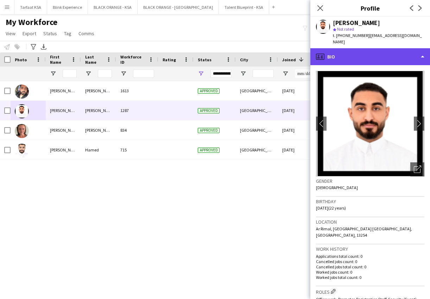
click at [389, 58] on div "profile Bio" at bounding box center [370, 56] width 120 height 17
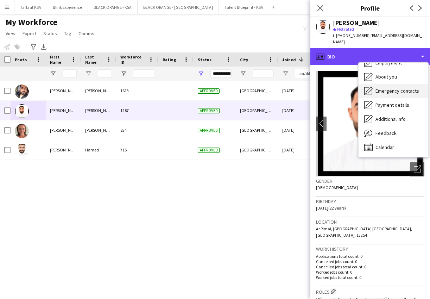
scroll to position [38, 0]
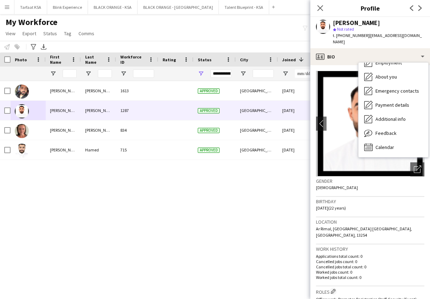
click at [371, 202] on div "Birthday 07-01-2003 (22 years)" at bounding box center [370, 207] width 108 height 20
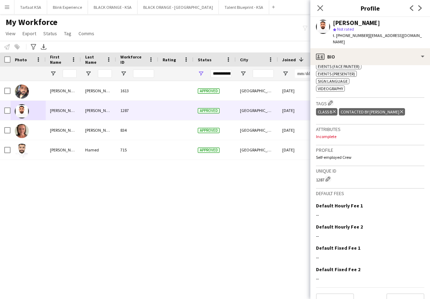
scroll to position [312, 0]
click at [422, 9] on icon "Next" at bounding box center [420, 8] width 6 height 6
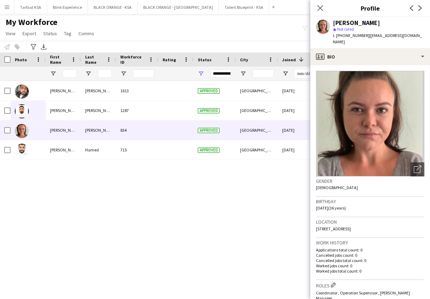
click at [410, 5] on app-icon "Previous" at bounding box center [412, 8] width 8 height 8
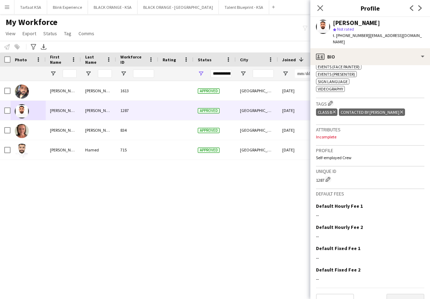
click at [399, 294] on button "Next" at bounding box center [405, 301] width 38 height 14
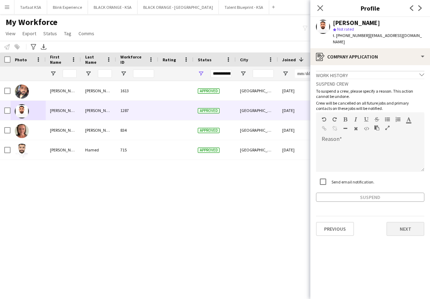
click at [406, 222] on button "Next" at bounding box center [405, 229] width 38 height 14
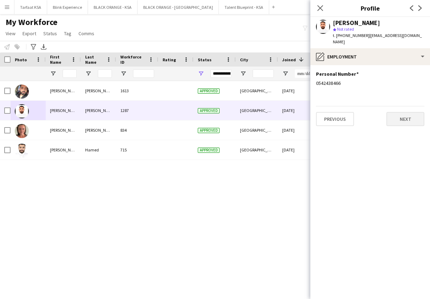
click at [396, 112] on button "Next" at bounding box center [405, 119] width 38 height 14
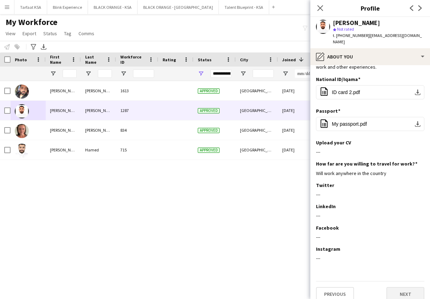
scroll to position [67, 0]
click at [399, 287] on button "Next" at bounding box center [405, 294] width 38 height 14
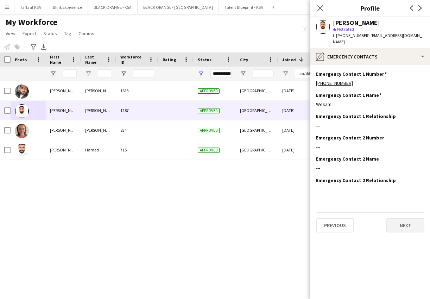
scroll to position [0, 0]
click at [401, 221] on button "Next" at bounding box center [405, 225] width 38 height 14
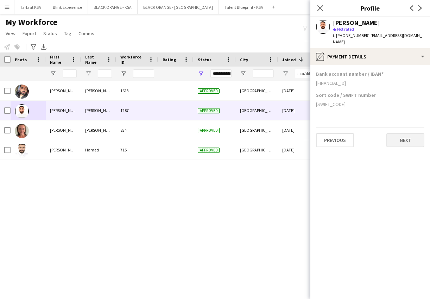
click at [405, 133] on button "Next" at bounding box center [405, 140] width 38 height 14
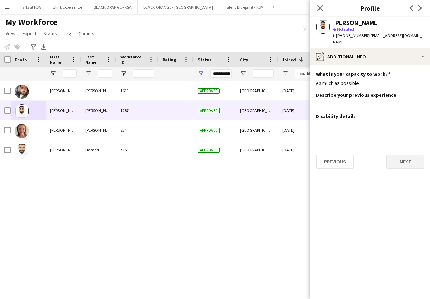
click at [409, 160] on button "Next" at bounding box center [405, 162] width 38 height 14
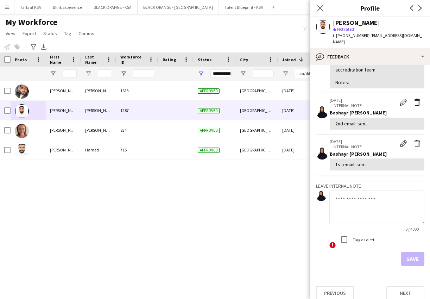
scroll to position [148, 0]
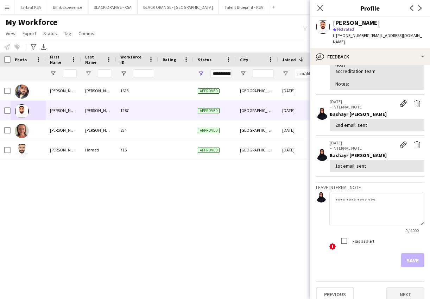
click at [397, 287] on button "Next" at bounding box center [405, 294] width 38 height 14
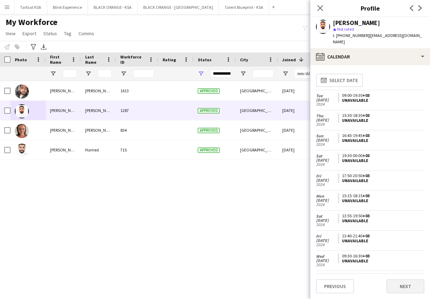
scroll to position [0, 0]
click at [401, 288] on button "Next" at bounding box center [405, 286] width 38 height 14
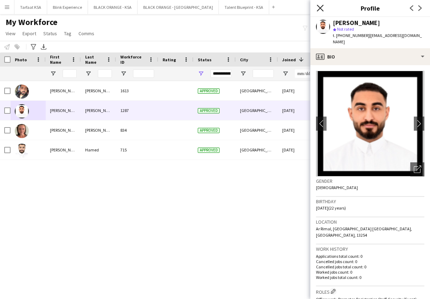
click at [321, 7] on icon at bounding box center [320, 8] width 7 height 7
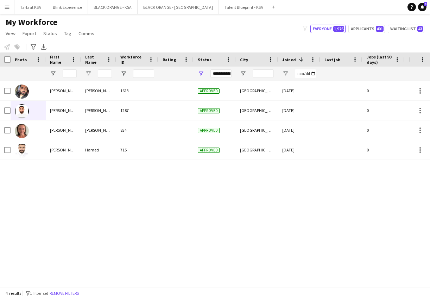
click at [223, 204] on div "Masoud Rahimi 1613 Approved Dubai 02-06-2025 0 rahimi8373@gmail.com Maitham Moh…" at bounding box center [204, 184] width 409 height 206
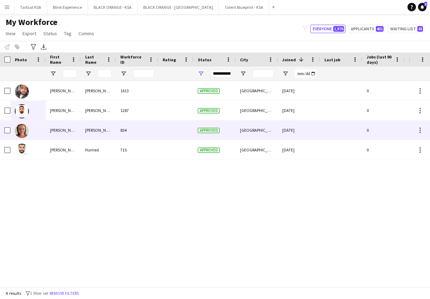
click at [25, 130] on img at bounding box center [22, 131] width 14 height 14
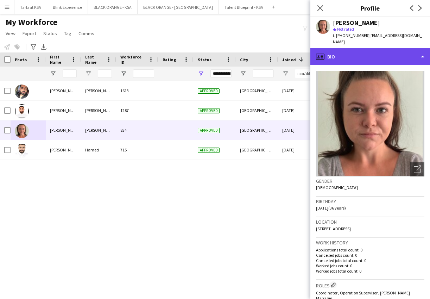
click at [390, 53] on div "profile Bio" at bounding box center [370, 56] width 120 height 17
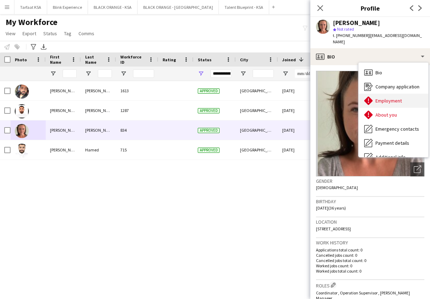
click at [391, 97] on span "Employment" at bounding box center [389, 100] width 26 height 6
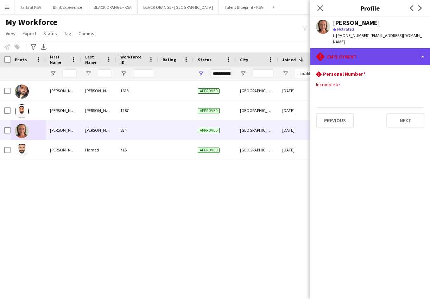
click at [391, 48] on div "rhombus-alert Employment" at bounding box center [370, 56] width 120 height 17
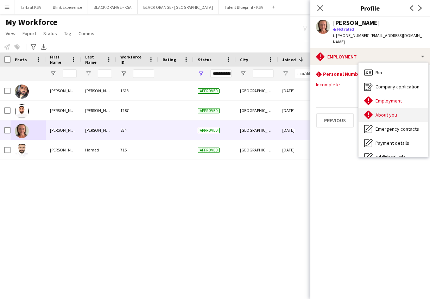
click at [395, 112] on span "About you" at bounding box center [386, 115] width 21 height 6
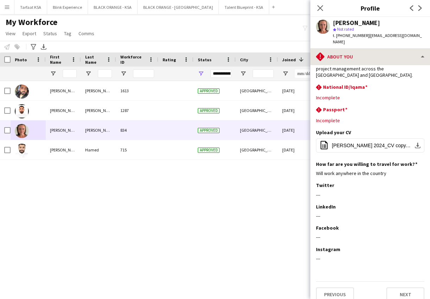
scroll to position [72, 0]
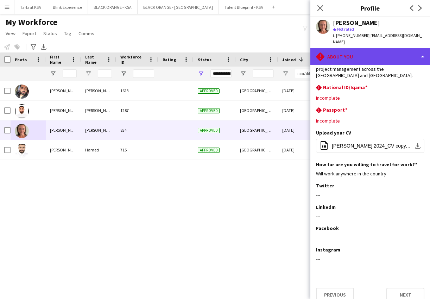
click at [389, 50] on div "rhombus-alert About you" at bounding box center [370, 56] width 120 height 17
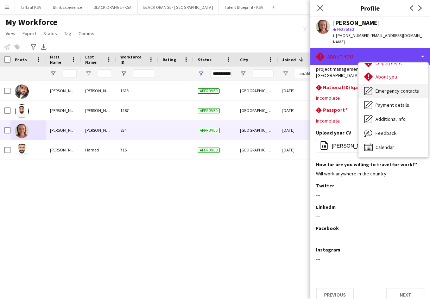
scroll to position [38, 0]
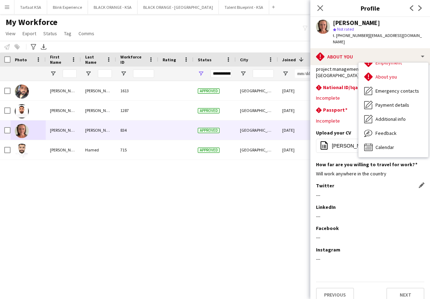
click at [389, 182] on div "Twitter Edit this field" at bounding box center [370, 185] width 108 height 6
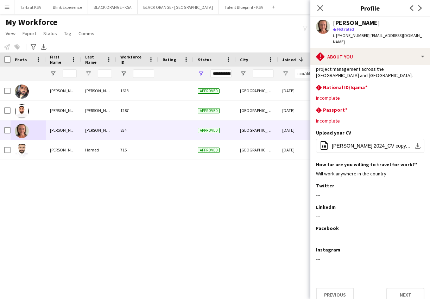
click at [261, 180] on div "Masoud Rahimi 1613 Approved Dubai 02-06-2025 0 rahimi8373@gmail.com Maitham Moh…" at bounding box center [204, 184] width 409 height 206
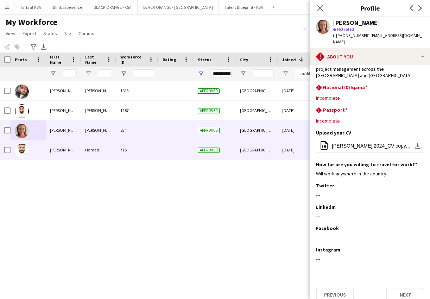
click at [24, 149] on img at bounding box center [22, 151] width 14 height 14
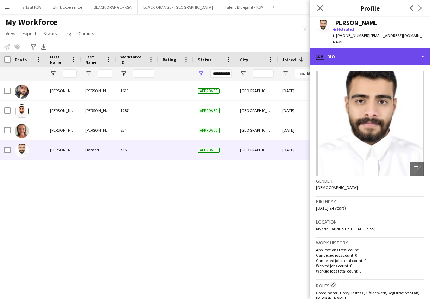
click at [376, 49] on div "profile Bio" at bounding box center [370, 56] width 120 height 17
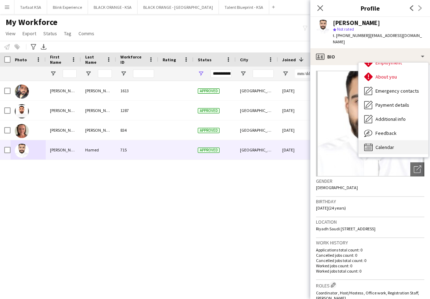
click at [388, 144] on span "Calendar" at bounding box center [385, 147] width 19 height 6
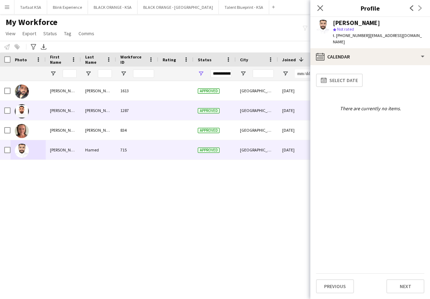
click at [25, 105] on img at bounding box center [22, 111] width 14 height 14
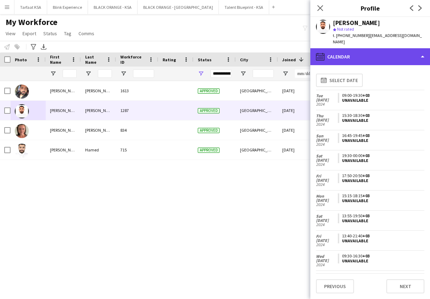
click at [369, 48] on div "calendar-full Calendar" at bounding box center [370, 56] width 120 height 17
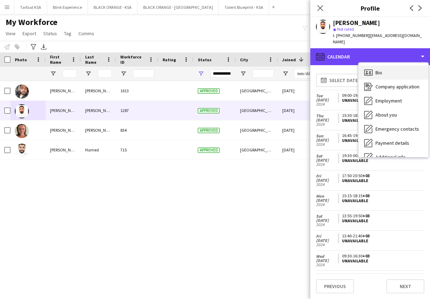
scroll to position [0, 0]
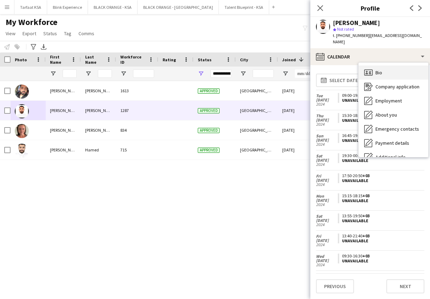
click at [374, 69] on div "Bio Bio" at bounding box center [394, 72] width 70 height 14
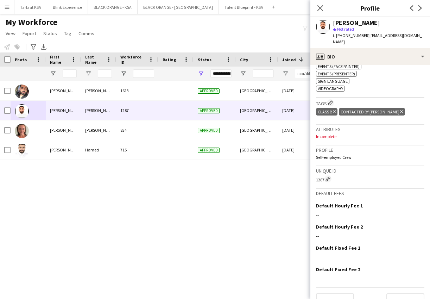
scroll to position [312, 0]
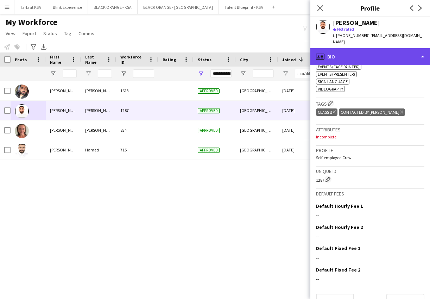
click at [425, 48] on div "profile Bio" at bounding box center [370, 56] width 120 height 17
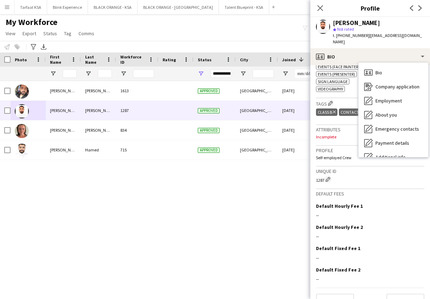
click at [195, 236] on div "Masoud Rahimi 1613 Approved Dubai 02-06-2025 0 rahimi8373@gmail.com Maitham Moh…" at bounding box center [204, 184] width 409 height 206
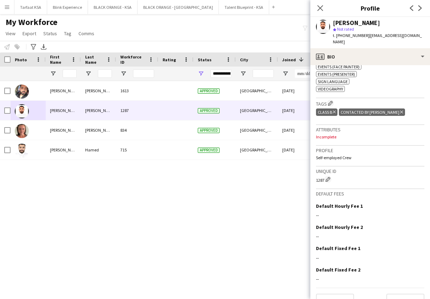
click at [195, 236] on div "Masoud Rahimi 1613 Approved Dubai 02-06-2025 0 rahimi8373@gmail.com Maitham Moh…" at bounding box center [204, 184] width 409 height 206
click at [319, 10] on icon "Close pop-in" at bounding box center [320, 8] width 7 height 7
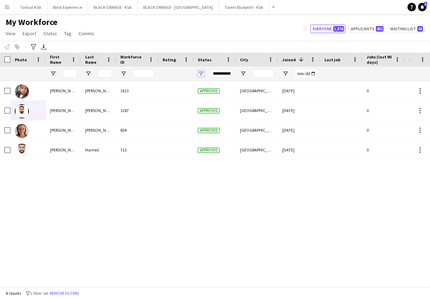
click at [201, 76] on span "Open Filter Menu" at bounding box center [201, 73] width 6 height 6
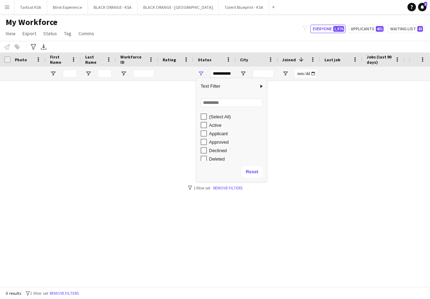
scroll to position [2, 0]
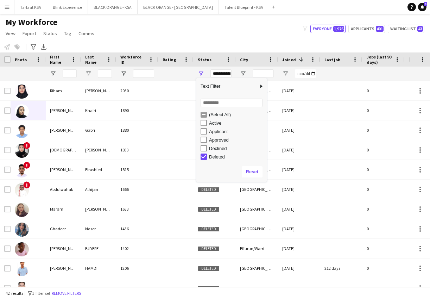
click at [250, 38] on div "My Workforce View Views Default view New view Update view Delete view Edit name…" at bounding box center [215, 29] width 430 height 24
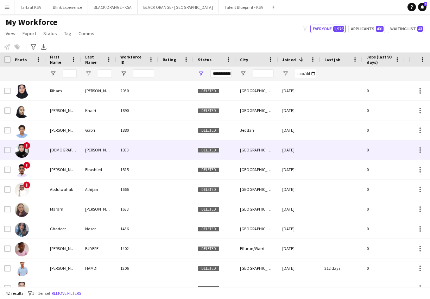
click at [26, 152] on img at bounding box center [22, 151] width 14 height 14
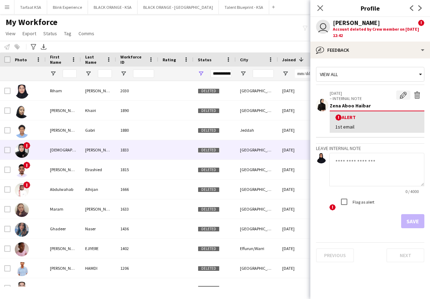
click at [405, 95] on app-icon "Edit alert" at bounding box center [403, 95] width 7 height 7
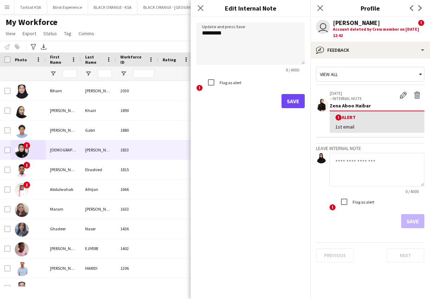
click at [295, 100] on button "Save" at bounding box center [293, 101] width 23 height 14
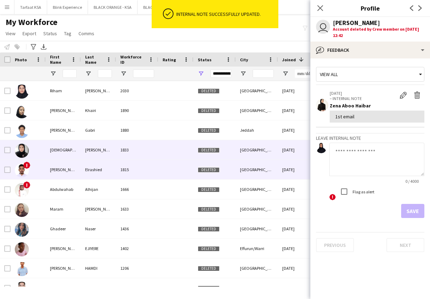
click at [23, 172] on img at bounding box center [22, 170] width 14 height 14
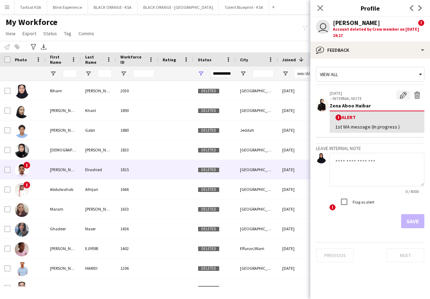
click at [401, 96] on app-icon "Edit alert" at bounding box center [403, 95] width 7 height 7
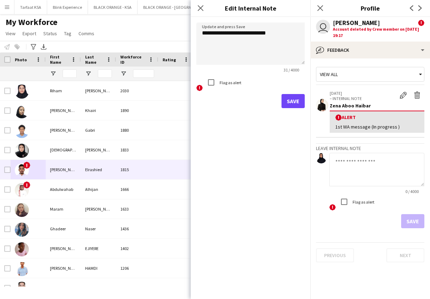
click at [289, 102] on button "Save" at bounding box center [293, 101] width 23 height 14
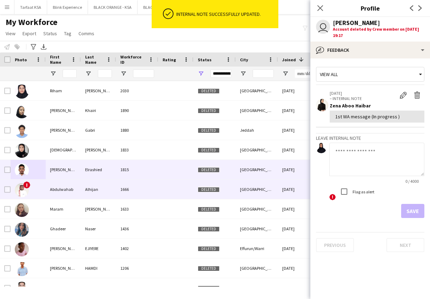
click at [25, 193] on img at bounding box center [22, 190] width 14 height 14
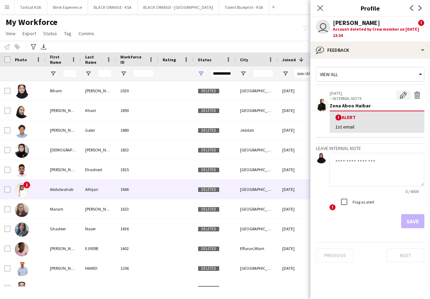
click at [405, 95] on app-icon "Edit alert" at bounding box center [403, 95] width 7 height 7
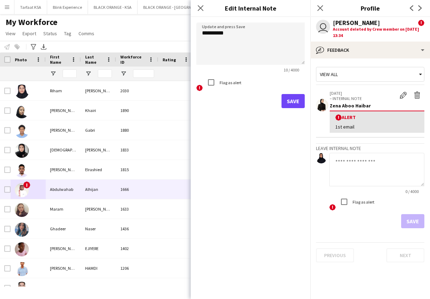
click at [294, 102] on button "Save" at bounding box center [293, 101] width 23 height 14
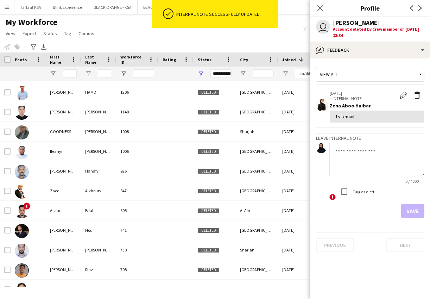
scroll to position [176, 0]
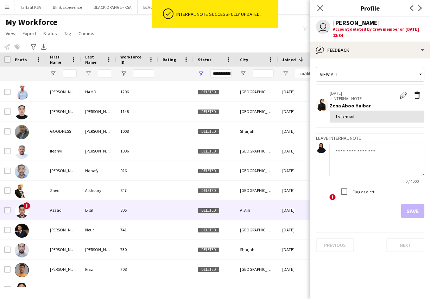
click at [21, 210] on img at bounding box center [22, 211] width 14 height 14
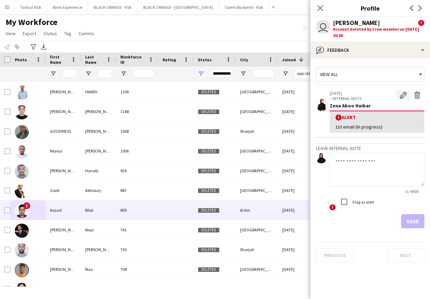
click at [401, 96] on app-icon "Edit alert" at bounding box center [403, 95] width 7 height 7
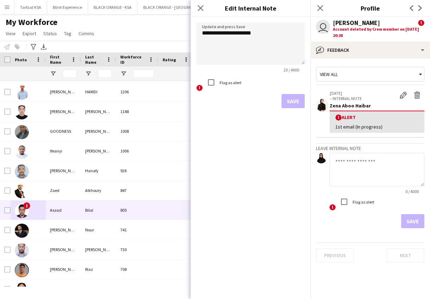
click at [223, 84] on label "Flag as alert" at bounding box center [229, 82] width 23 height 5
click at [295, 101] on button "Save" at bounding box center [293, 101] width 23 height 14
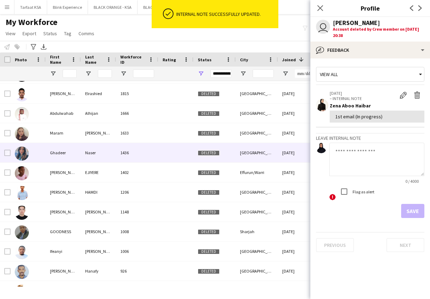
scroll to position [56, 0]
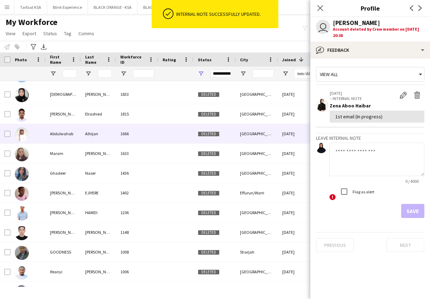
click at [26, 130] on img at bounding box center [22, 134] width 14 height 14
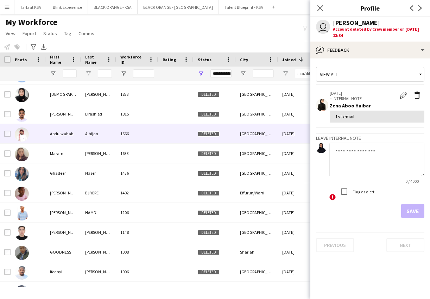
scroll to position [0, 0]
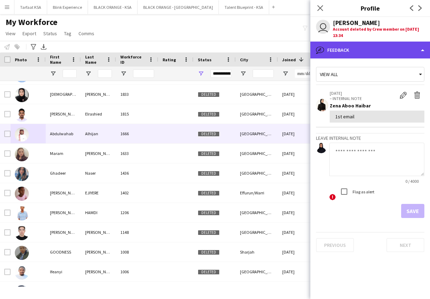
click at [374, 52] on div "bubble-pencil Feedback" at bounding box center [370, 50] width 120 height 17
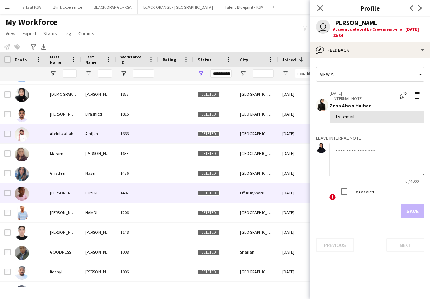
click at [63, 190] on div "Eseoghene Daniel" at bounding box center [63, 192] width 35 height 19
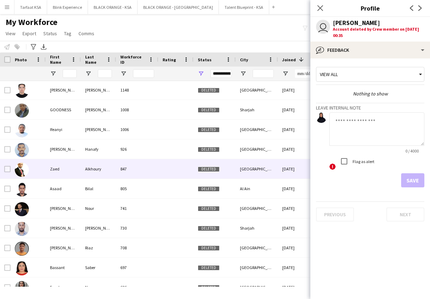
scroll to position [223, 0]
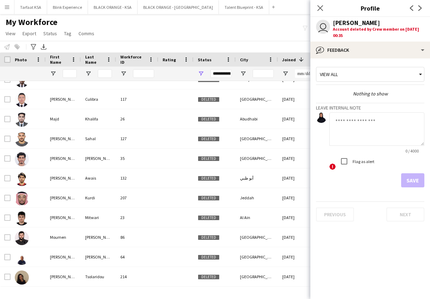
click at [235, 33] on div "My Workforce View Views Default view New view Update view Delete view Edit name…" at bounding box center [215, 29] width 430 height 24
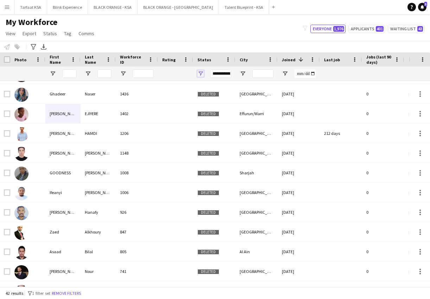
click at [198, 71] on span "Open Filter Menu" at bounding box center [200, 73] width 6 height 6
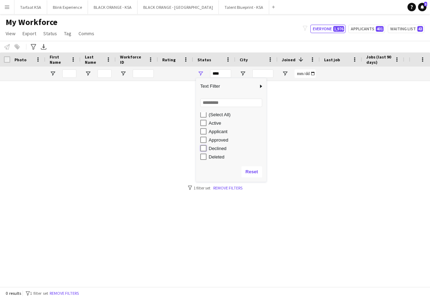
type input "**********"
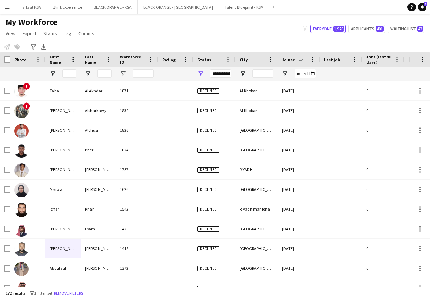
click at [194, 36] on div "My Workforce View Views Default view New view Update view Delete view Edit name…" at bounding box center [215, 29] width 430 height 24
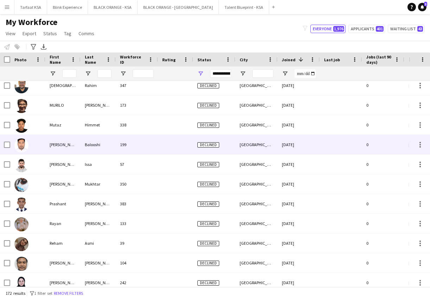
click at [74, 146] on div "Nasir" at bounding box center [62, 144] width 35 height 19
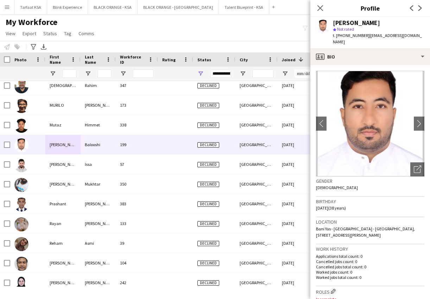
click at [352, 65] on app-crew-profile-bio "chevron-left chevron-right Open photos pop-in Gender Male Birthday 13-10-1986 (…" at bounding box center [370, 182] width 120 height 234
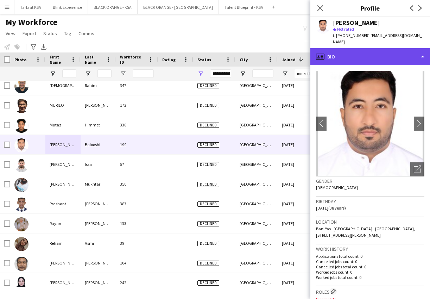
click at [352, 53] on div "profile Bio" at bounding box center [370, 56] width 120 height 17
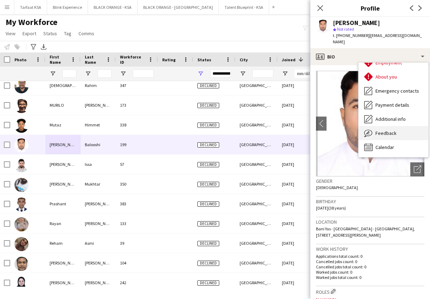
click at [388, 130] on span "Feedback" at bounding box center [386, 133] width 21 height 6
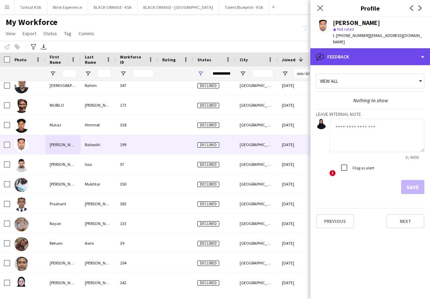
click at [357, 51] on div "bubble-pencil Feedback" at bounding box center [370, 56] width 120 height 17
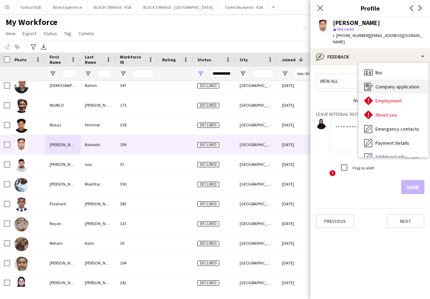
click at [397, 83] on div "Company application Company application" at bounding box center [394, 87] width 70 height 14
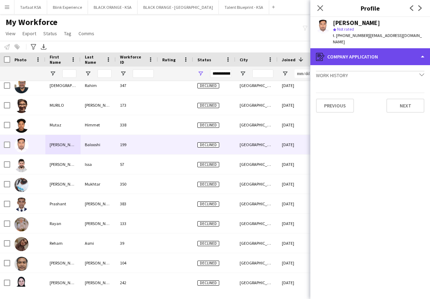
click at [397, 56] on div "register Company application" at bounding box center [370, 56] width 120 height 17
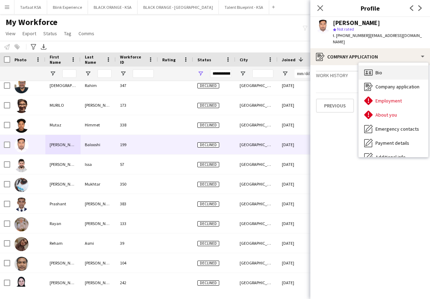
click at [384, 66] on div "Bio Bio" at bounding box center [394, 72] width 70 height 14
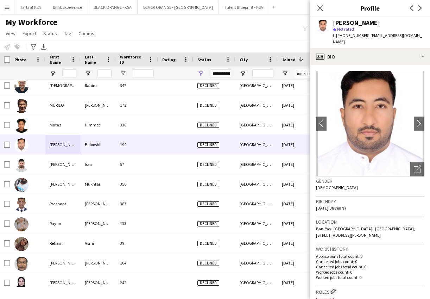
click at [228, 35] on div "My Workforce View Views Default view New view Update view Delete view Edit name…" at bounding box center [215, 29] width 430 height 24
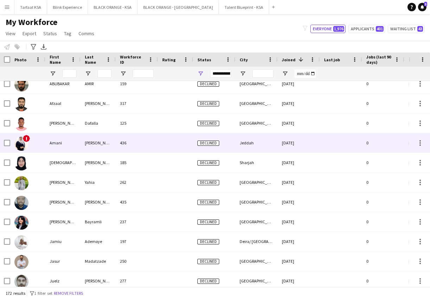
click at [24, 142] on img at bounding box center [21, 144] width 14 height 14
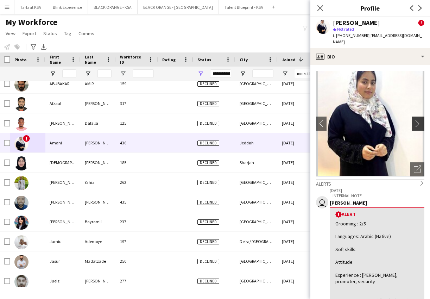
click at [418, 120] on app-icon "chevron-right" at bounding box center [419, 123] width 11 height 7
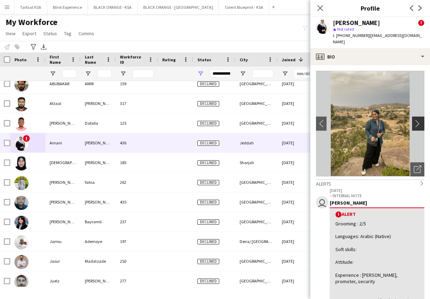
click at [419, 120] on app-icon "chevron-right" at bounding box center [419, 123] width 11 height 7
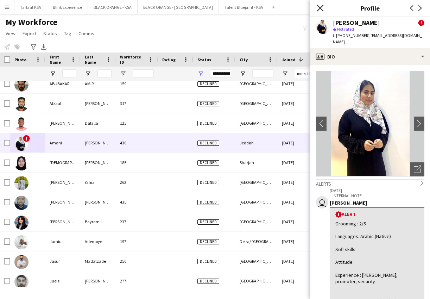
click at [319, 10] on icon "Close pop-in" at bounding box center [320, 8] width 7 height 7
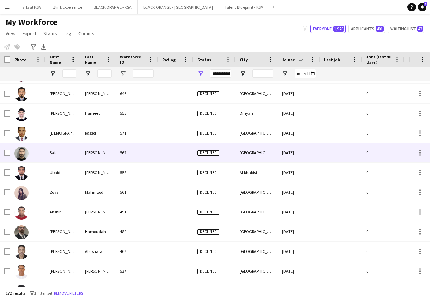
click at [23, 152] on img at bounding box center [21, 153] width 14 height 14
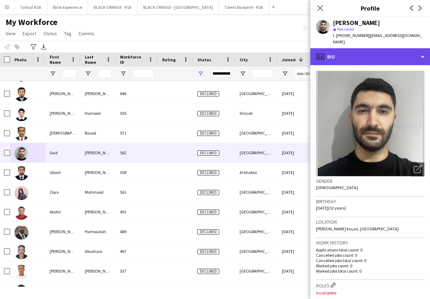
click at [397, 48] on div "profile Bio" at bounding box center [370, 56] width 120 height 17
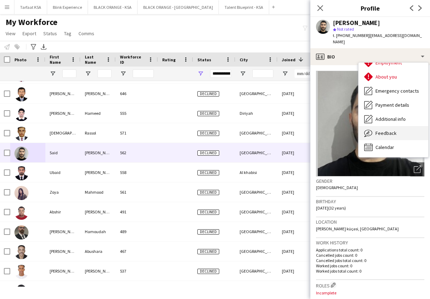
click at [393, 130] on span "Feedback" at bounding box center [386, 133] width 21 height 6
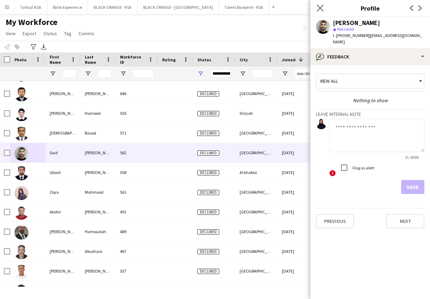
click at [317, 11] on app-icon "Close pop-in" at bounding box center [320, 8] width 10 height 10
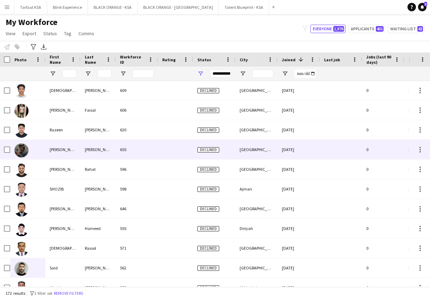
click at [23, 151] on img at bounding box center [21, 150] width 14 height 14
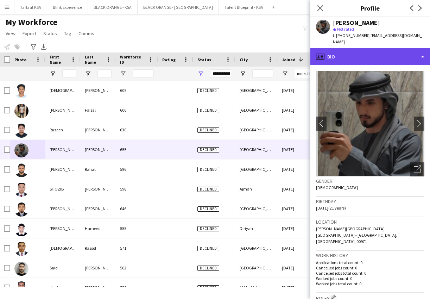
click at [373, 48] on div "profile Bio" at bounding box center [370, 56] width 120 height 17
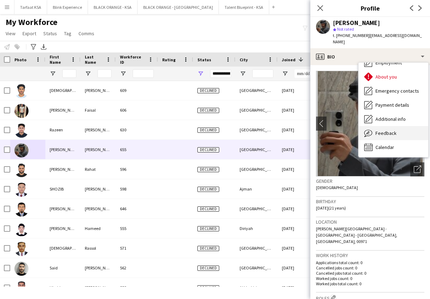
click at [374, 127] on div "Feedback Feedback" at bounding box center [394, 133] width 70 height 14
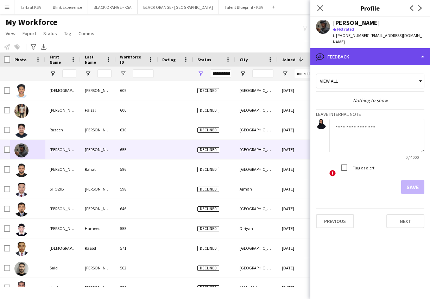
click at [389, 55] on div "bubble-pencil Feedback" at bounding box center [370, 56] width 120 height 17
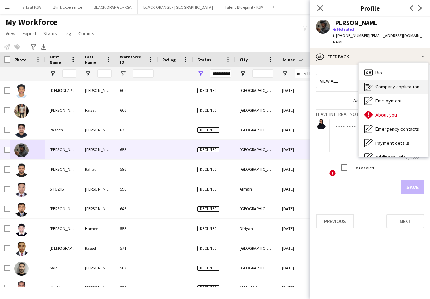
click at [384, 85] on div "Company application Company application" at bounding box center [394, 87] width 70 height 14
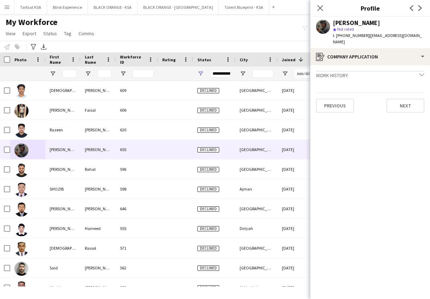
click at [420, 72] on icon "chevron-down" at bounding box center [422, 74] width 5 height 5
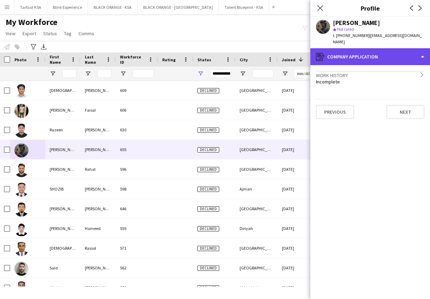
click at [418, 55] on div "register Company application" at bounding box center [370, 56] width 120 height 17
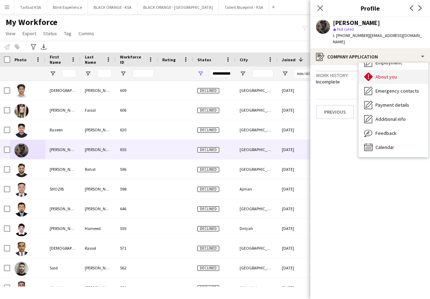
click at [404, 70] on div "About you About you" at bounding box center [394, 77] width 70 height 14
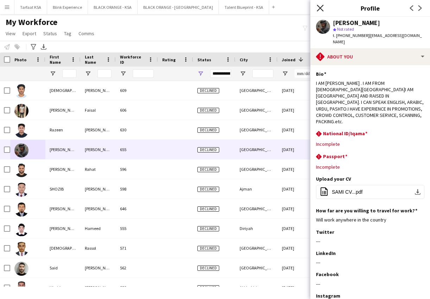
click at [317, 8] on icon "Close pop-in" at bounding box center [320, 8] width 7 height 7
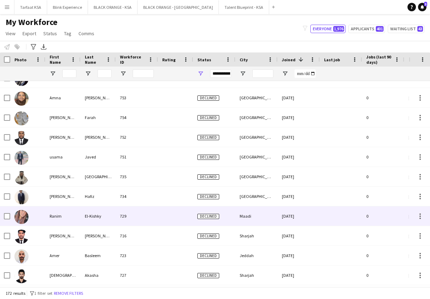
click at [27, 215] on img at bounding box center [21, 217] width 14 height 14
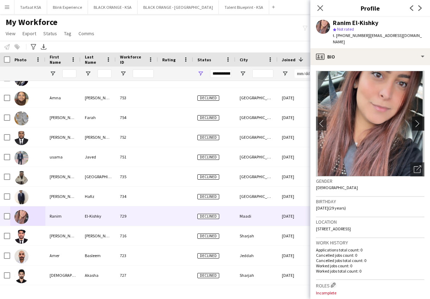
click at [419, 120] on app-icon "chevron-right" at bounding box center [419, 123] width 11 height 7
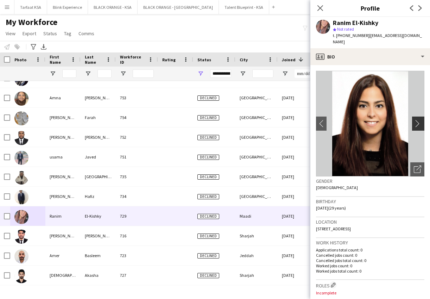
click at [419, 120] on app-icon "chevron-right" at bounding box center [419, 123] width 11 height 7
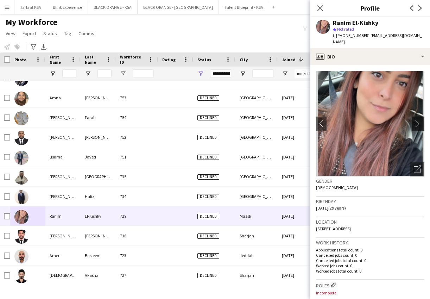
click at [420, 120] on app-icon "chevron-right" at bounding box center [419, 123] width 11 height 7
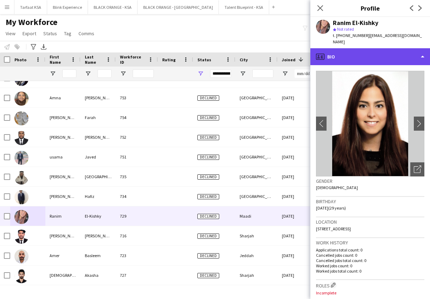
click at [339, 49] on div "profile Bio" at bounding box center [370, 56] width 120 height 17
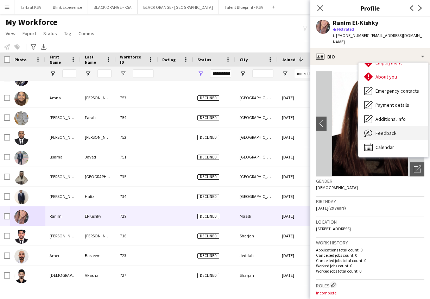
click at [378, 130] on div "Feedback Feedback" at bounding box center [394, 133] width 70 height 14
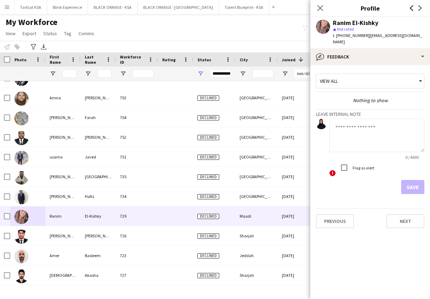
click at [409, 10] on icon "Previous" at bounding box center [412, 8] width 6 height 6
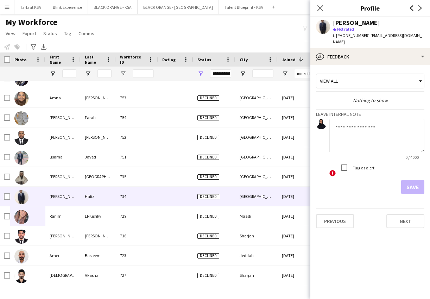
click at [409, 10] on icon "Previous" at bounding box center [412, 8] width 6 height 6
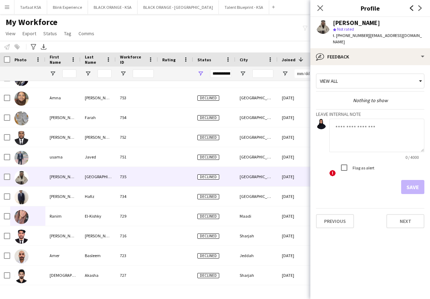
click at [409, 10] on icon "Previous" at bounding box center [412, 8] width 6 height 6
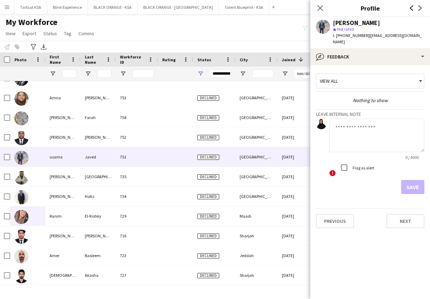
click at [411, 8] on icon at bounding box center [412, 8] width 4 height 6
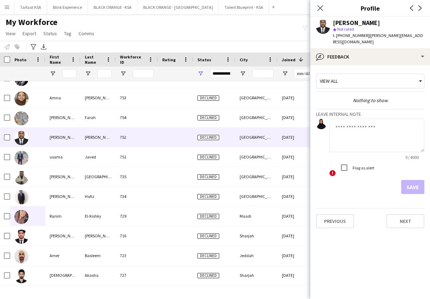
click at [423, 8] on app-icon "Next" at bounding box center [420, 8] width 8 height 8
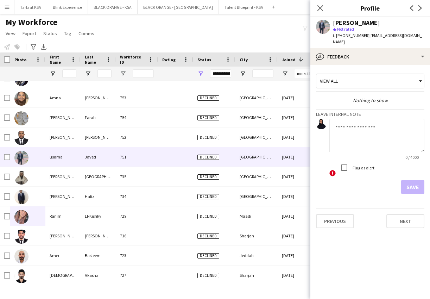
click at [423, 8] on app-icon "Next" at bounding box center [420, 8] width 8 height 8
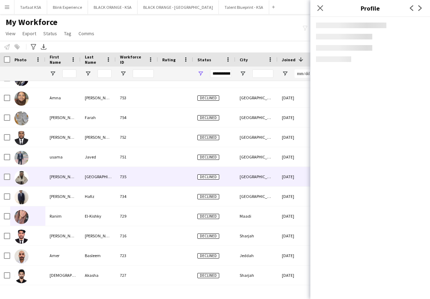
click at [423, 8] on app-icon "Next" at bounding box center [420, 8] width 8 height 8
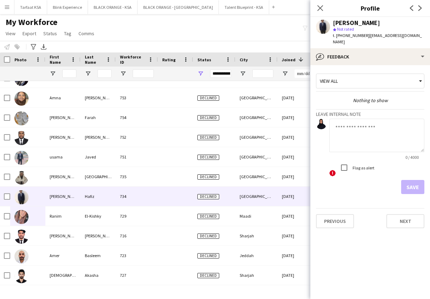
click at [423, 8] on app-icon "Next" at bounding box center [420, 8] width 8 height 8
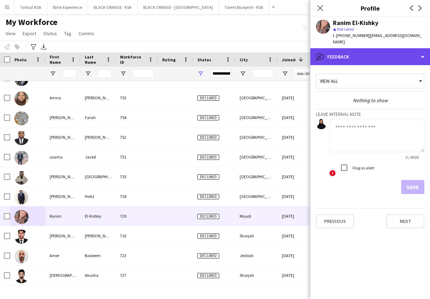
click at [406, 48] on div "bubble-pencil Feedback" at bounding box center [370, 56] width 120 height 17
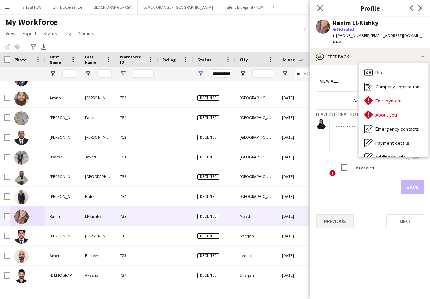
click at [342, 217] on button "Previous" at bounding box center [335, 221] width 38 height 14
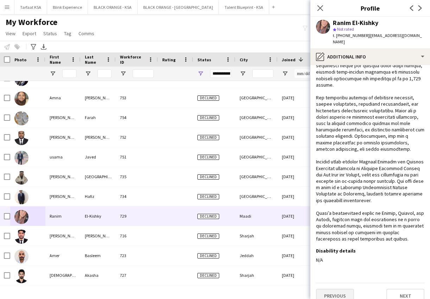
click at [340, 289] on button "Previous" at bounding box center [335, 296] width 38 height 14
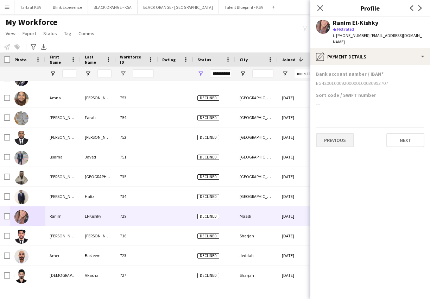
click at [342, 134] on button "Previous" at bounding box center [335, 140] width 38 height 14
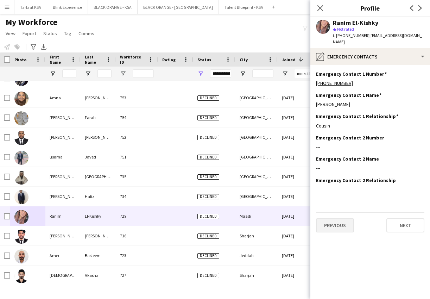
click at [342, 218] on button "Previous" at bounding box center [335, 225] width 38 height 14
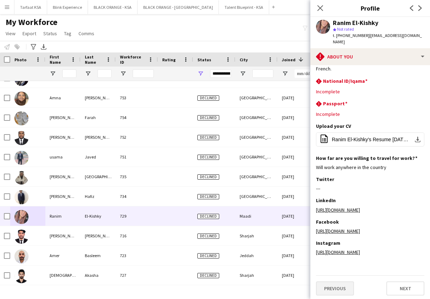
click at [332, 286] on button "Previous" at bounding box center [335, 288] width 38 height 14
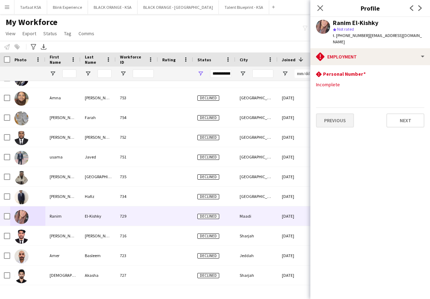
click at [339, 117] on button "Previous" at bounding box center [335, 120] width 38 height 14
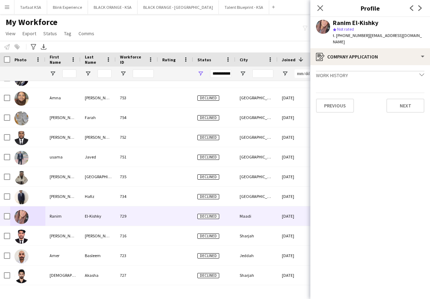
click at [340, 107] on app-crew-profile-application "Work history chevron-down Acting General Manager Creative Industry Summit Jan 2…" at bounding box center [370, 182] width 120 height 234
click at [340, 103] on button "Previous" at bounding box center [335, 106] width 38 height 14
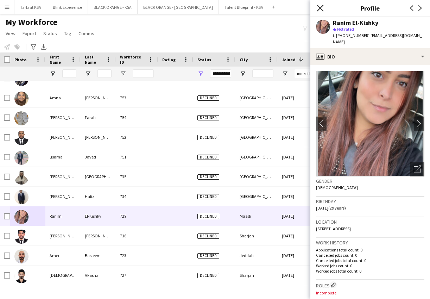
click at [320, 7] on icon "Close pop-in" at bounding box center [320, 8] width 7 height 7
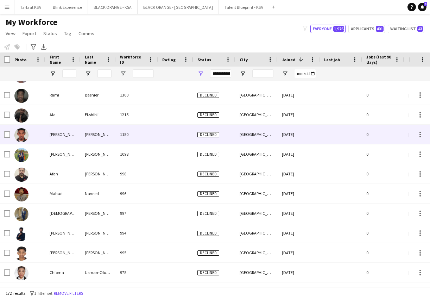
click at [24, 136] on img at bounding box center [21, 135] width 14 height 14
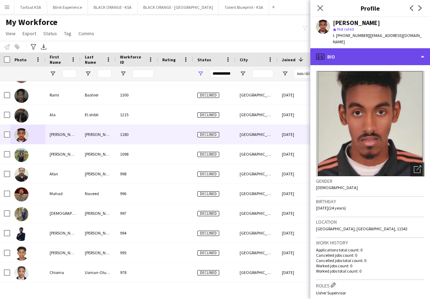
click at [405, 62] on div "profile Bio" at bounding box center [370, 56] width 120 height 17
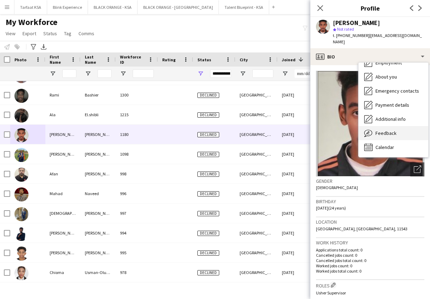
click at [392, 132] on span "Feedback" at bounding box center [386, 133] width 21 height 6
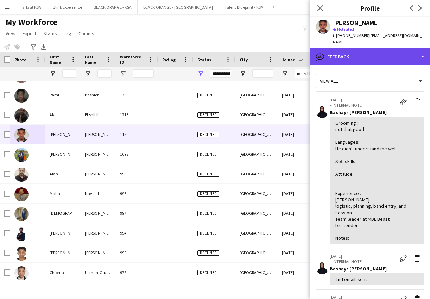
click at [359, 56] on div "bubble-pencil Feedback" at bounding box center [370, 56] width 120 height 17
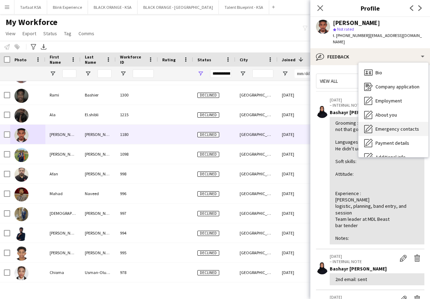
click at [388, 122] on div "Emergency contacts Emergency contacts" at bounding box center [394, 129] width 70 height 14
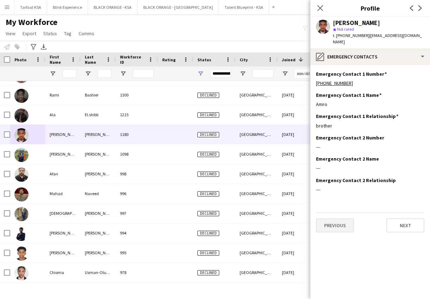
click at [336, 223] on button "Previous" at bounding box center [335, 225] width 38 height 14
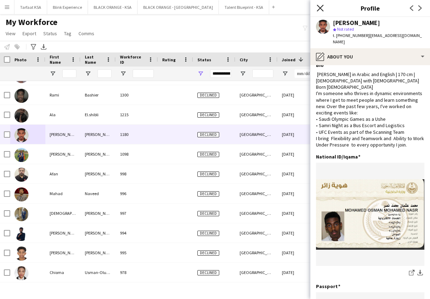
click at [319, 8] on icon "Close pop-in" at bounding box center [320, 8] width 7 height 7
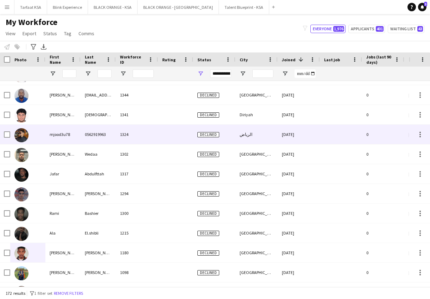
click at [21, 136] on img at bounding box center [21, 135] width 14 height 14
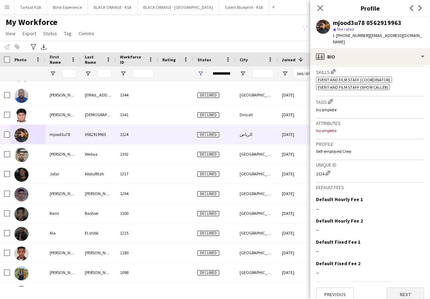
click at [399, 290] on button "Next" at bounding box center [405, 294] width 38 height 14
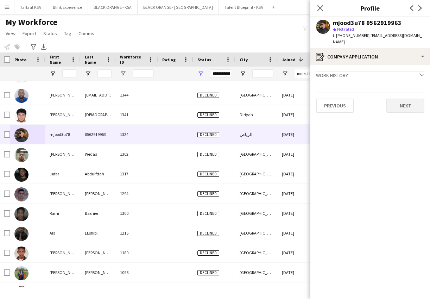
click at [400, 99] on button "Next" at bounding box center [405, 106] width 38 height 14
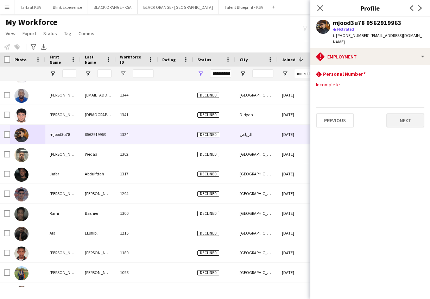
click at [403, 113] on button "Next" at bounding box center [405, 120] width 38 height 14
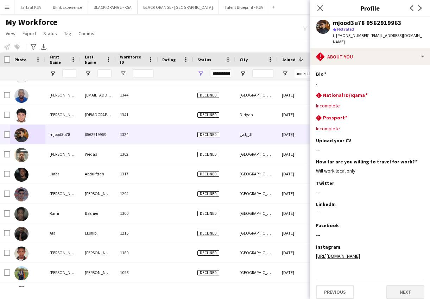
click at [409, 287] on button "Next" at bounding box center [405, 292] width 38 height 14
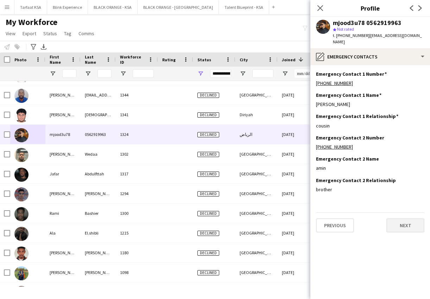
click at [406, 218] on button "Next" at bounding box center [405, 225] width 38 height 14
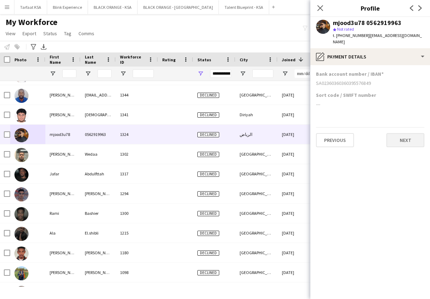
click at [394, 137] on button "Next" at bounding box center [405, 140] width 38 height 14
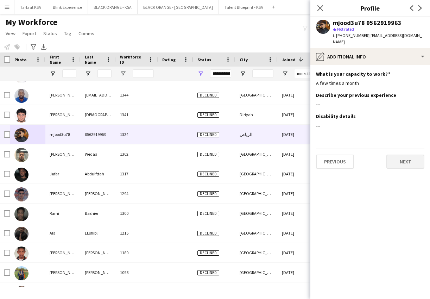
click at [398, 155] on button "Next" at bounding box center [405, 162] width 38 height 14
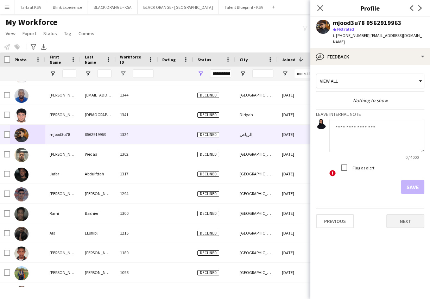
click at [408, 214] on button "Next" at bounding box center [405, 221] width 38 height 14
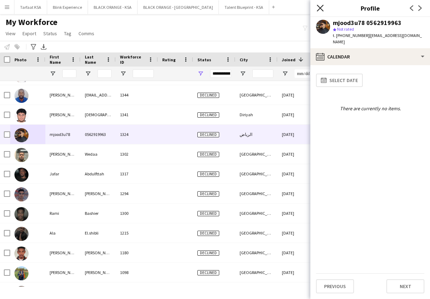
click at [322, 8] on icon "Close pop-in" at bounding box center [320, 8] width 7 height 7
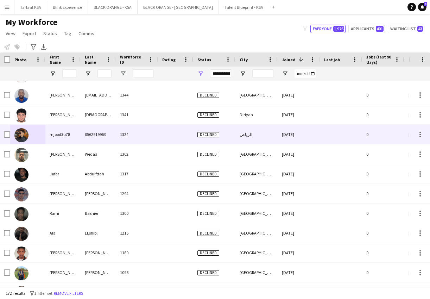
click at [24, 134] on img at bounding box center [21, 135] width 14 height 14
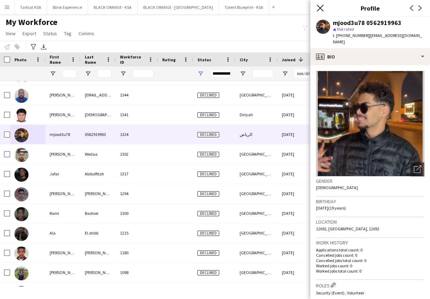
click at [318, 9] on icon "Close pop-in" at bounding box center [320, 8] width 7 height 7
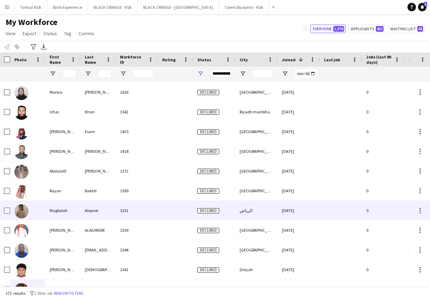
click at [24, 214] on img at bounding box center [21, 211] width 14 height 14
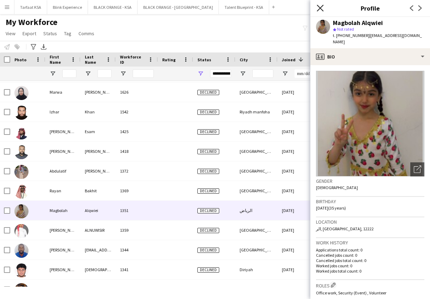
click at [319, 10] on icon at bounding box center [320, 8] width 7 height 7
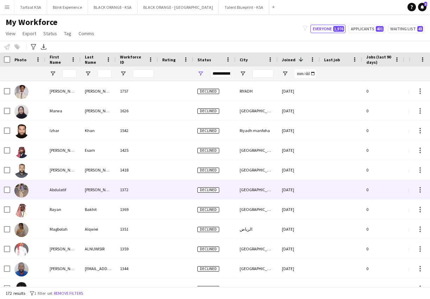
click at [23, 189] on img at bounding box center [21, 190] width 14 height 14
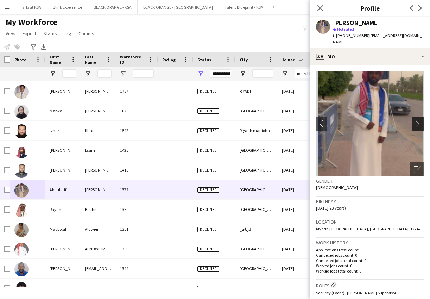
click at [417, 120] on app-icon "chevron-right" at bounding box center [419, 123] width 11 height 7
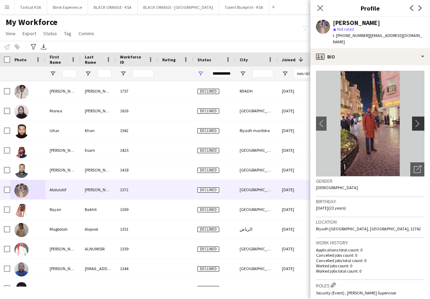
click at [418, 120] on app-icon "chevron-right" at bounding box center [419, 123] width 11 height 7
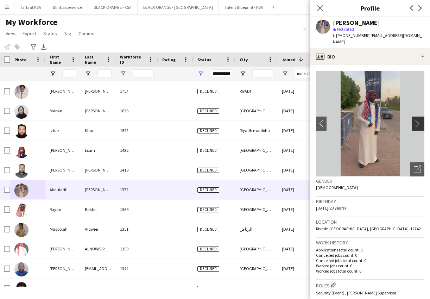
click at [418, 120] on app-icon "chevron-right" at bounding box center [419, 123] width 11 height 7
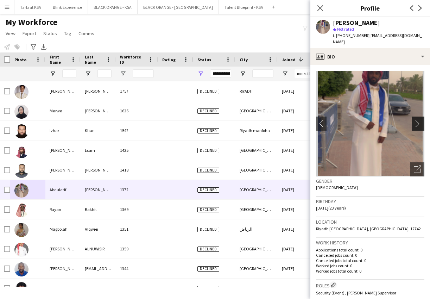
click at [418, 120] on app-icon "chevron-right" at bounding box center [419, 123] width 11 height 7
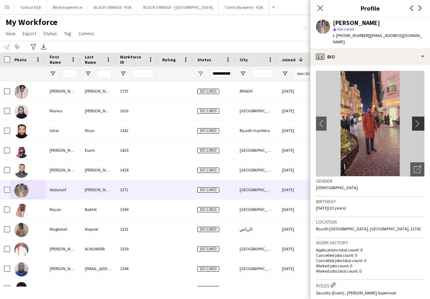
click at [418, 120] on app-icon "chevron-right" at bounding box center [419, 123] width 11 height 7
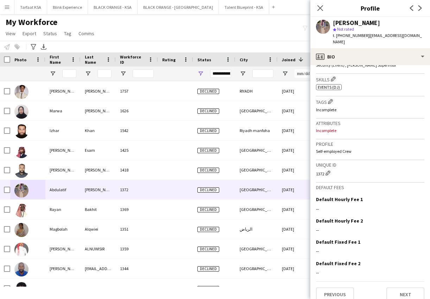
click at [401, 295] on app-crew-profile-bio "chevron-left chevron-right Open photos pop-in Gender Male Birthday 27-09-2001 (…" at bounding box center [370, 182] width 120 height 234
click at [400, 289] on button "Next" at bounding box center [405, 294] width 38 height 14
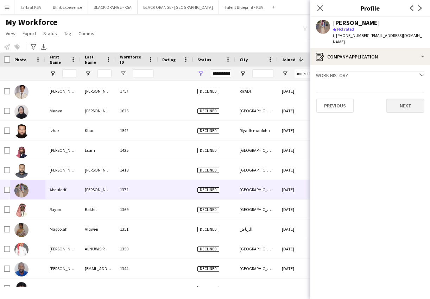
click at [402, 100] on button "Next" at bounding box center [405, 106] width 38 height 14
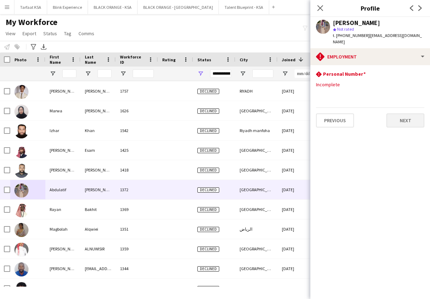
click at [403, 115] on button "Next" at bounding box center [405, 120] width 38 height 14
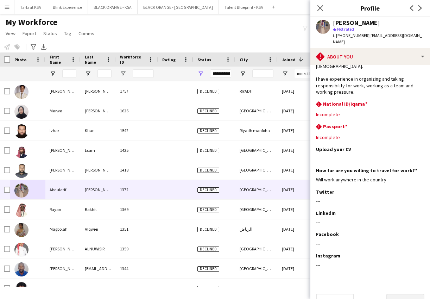
click at [403, 294] on button "Next" at bounding box center [405, 301] width 38 height 14
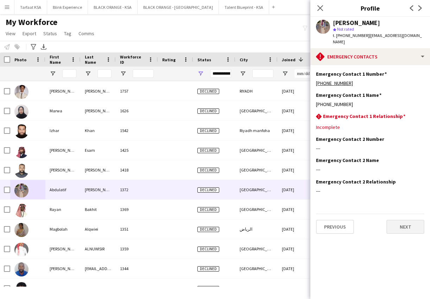
click at [407, 220] on button "Next" at bounding box center [405, 227] width 38 height 14
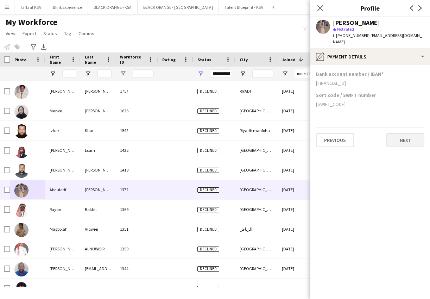
click at [406, 133] on button "Next" at bounding box center [405, 140] width 38 height 14
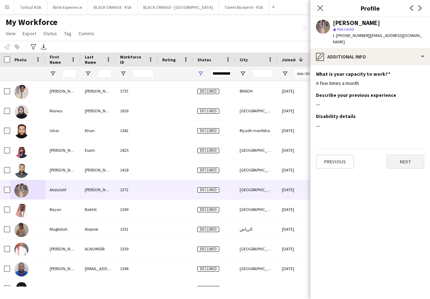
click at [410, 156] on button "Next" at bounding box center [405, 162] width 38 height 14
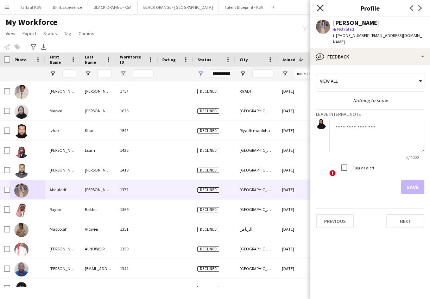
click at [322, 10] on icon at bounding box center [320, 8] width 7 height 7
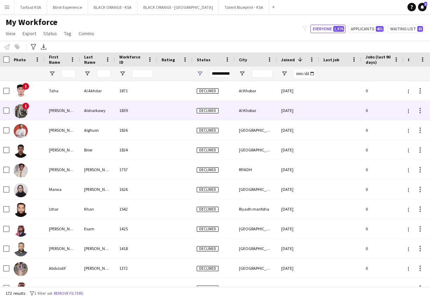
click at [19, 112] on img at bounding box center [21, 111] width 14 height 14
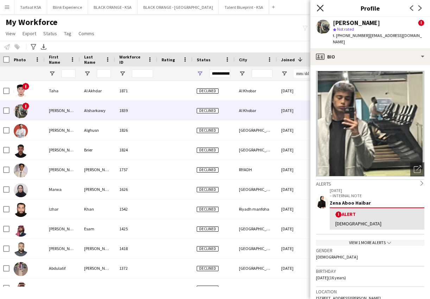
click at [321, 9] on icon at bounding box center [320, 8] width 7 height 7
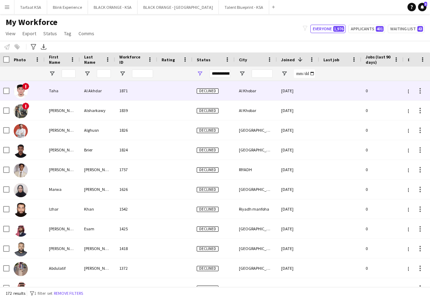
click at [26, 90] on img at bounding box center [21, 91] width 14 height 14
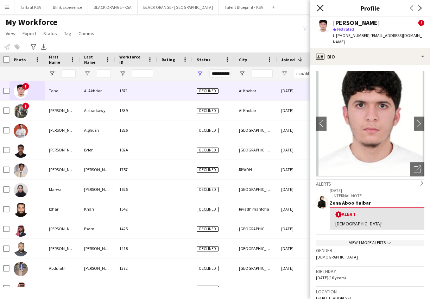
click at [321, 11] on icon "Close pop-in" at bounding box center [320, 8] width 7 height 7
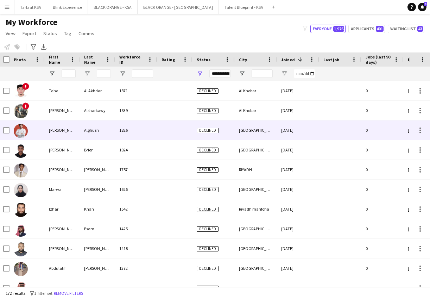
click at [25, 127] on img at bounding box center [21, 131] width 14 height 14
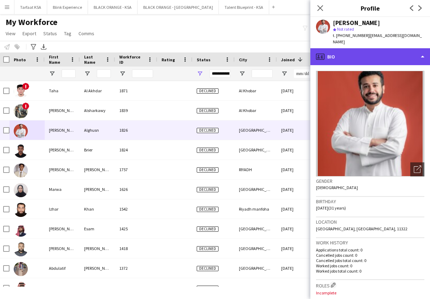
click at [398, 49] on div "profile Bio" at bounding box center [370, 56] width 120 height 17
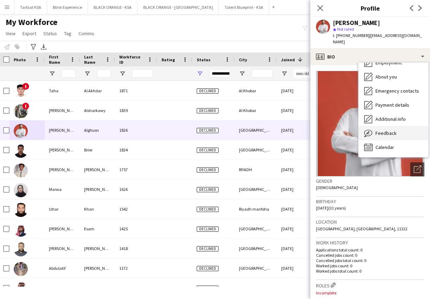
click at [389, 130] on span "Feedback" at bounding box center [386, 133] width 21 height 6
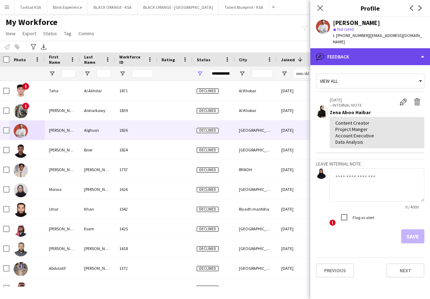
click at [378, 55] on div "bubble-pencil Feedback" at bounding box center [370, 56] width 120 height 17
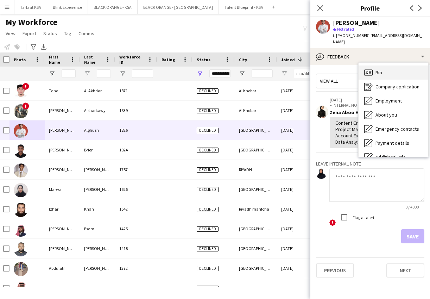
click at [384, 69] on div "Bio Bio" at bounding box center [394, 72] width 70 height 14
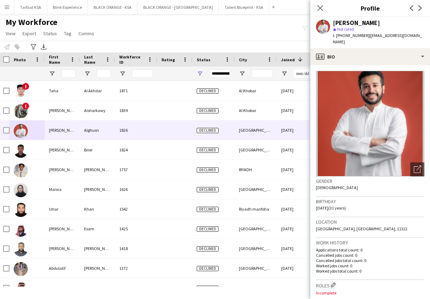
click at [237, 46] on div "Notify workforce Add to tag Select at least one crew to tag him or her. Advance…" at bounding box center [215, 47] width 430 height 12
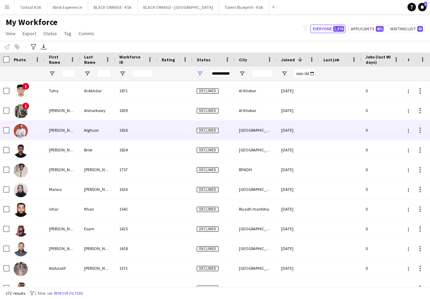
click at [26, 129] on img at bounding box center [21, 131] width 14 height 14
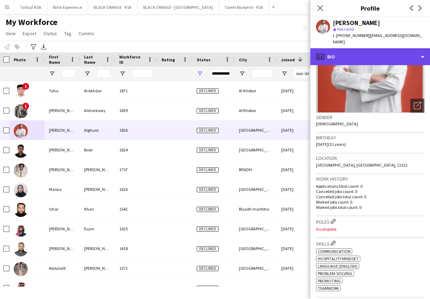
click at [400, 51] on div "profile Bio" at bounding box center [370, 56] width 120 height 17
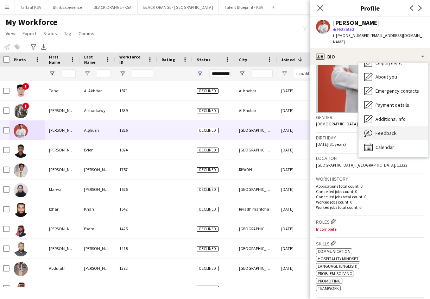
click at [394, 130] on span "Feedback" at bounding box center [386, 133] width 21 height 6
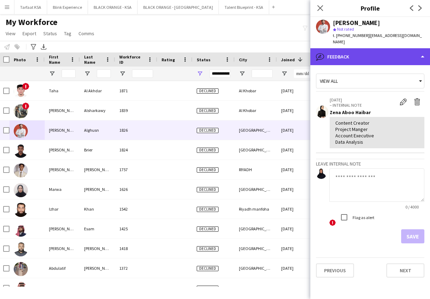
click at [420, 48] on div "bubble-pencil Feedback" at bounding box center [370, 56] width 120 height 17
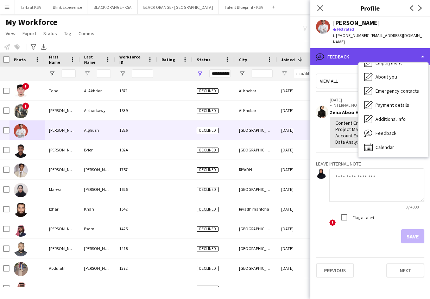
scroll to position [0, 0]
click at [411, 48] on div "bubble-pencil Feedback" at bounding box center [370, 56] width 120 height 17
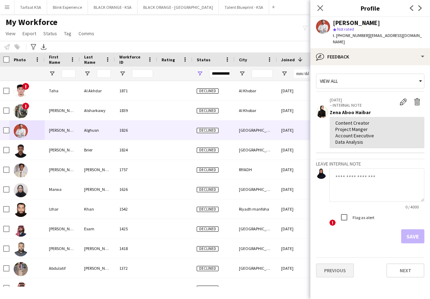
click at [345, 263] on button "Previous" at bounding box center [335, 270] width 38 height 14
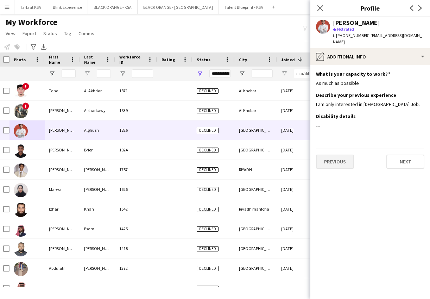
click at [339, 155] on button "Previous" at bounding box center [335, 162] width 38 height 14
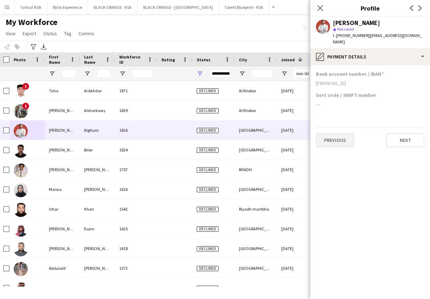
click at [337, 133] on button "Previous" at bounding box center [335, 140] width 38 height 14
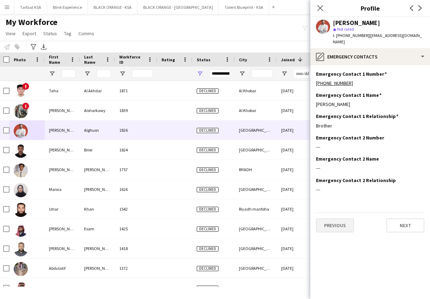
click at [340, 220] on button "Previous" at bounding box center [335, 225] width 38 height 14
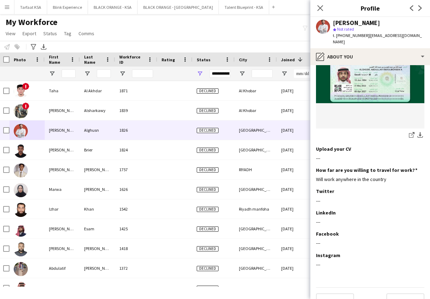
scroll to position [237, 0]
click at [334, 294] on button "Previous" at bounding box center [335, 301] width 38 height 14
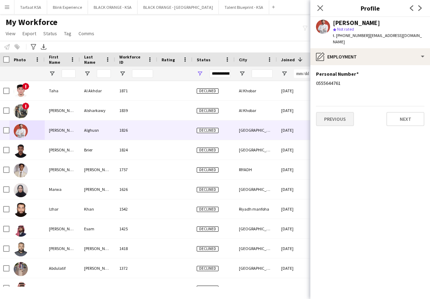
click at [344, 112] on button "Previous" at bounding box center [335, 119] width 38 height 14
click at [344, 102] on button "Previous" at bounding box center [335, 106] width 38 height 14
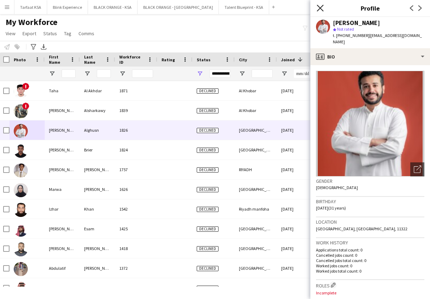
click at [320, 6] on icon "Close pop-in" at bounding box center [320, 8] width 7 height 7
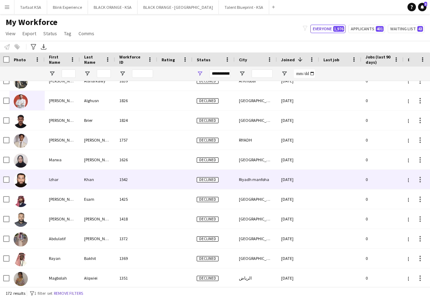
scroll to position [0, 2]
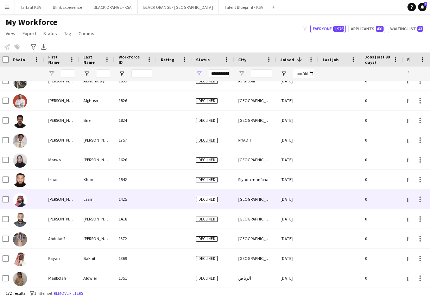
click at [21, 201] on img at bounding box center [20, 200] width 14 height 14
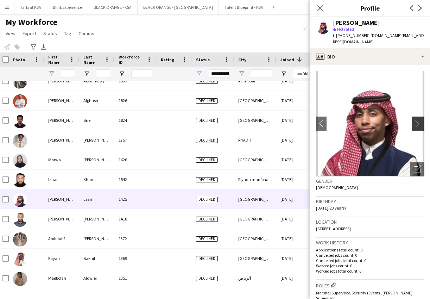
click at [415, 120] on app-icon "chevron-right" at bounding box center [419, 123] width 11 height 7
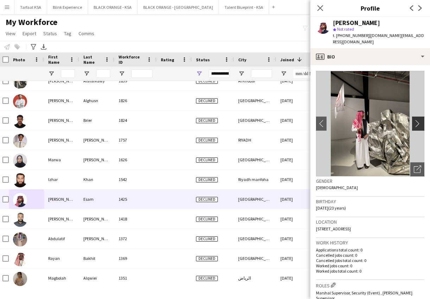
click at [420, 120] on app-icon "chevron-right" at bounding box center [419, 123] width 11 height 7
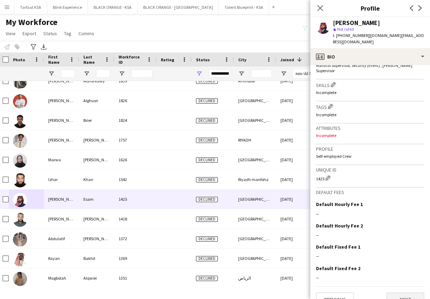
scroll to position [227, 0]
click at [395, 292] on button "Next" at bounding box center [405, 299] width 38 height 14
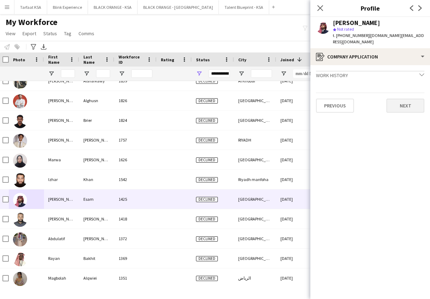
click at [401, 99] on button "Next" at bounding box center [405, 106] width 38 height 14
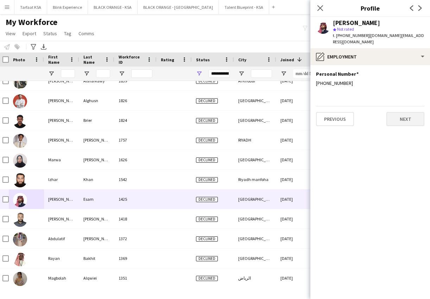
click at [400, 113] on button "Next" at bounding box center [405, 119] width 38 height 14
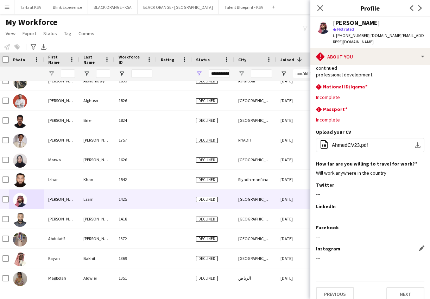
scroll to position [65, 0]
click at [399, 288] on button "Next" at bounding box center [405, 295] width 38 height 14
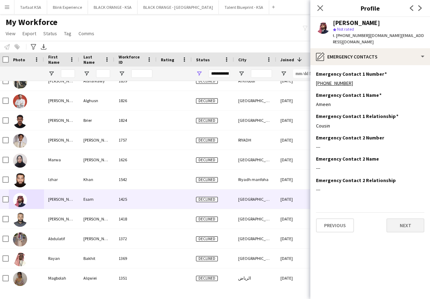
click at [400, 218] on button "Next" at bounding box center [405, 225] width 38 height 14
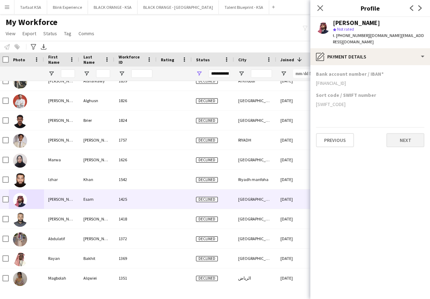
click at [401, 133] on button "Next" at bounding box center [405, 140] width 38 height 14
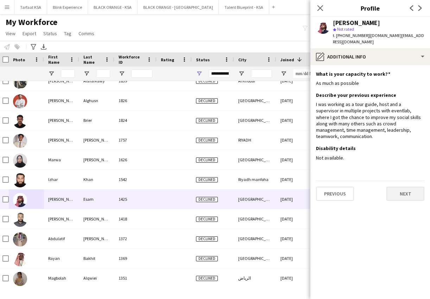
click at [396, 189] on button "Next" at bounding box center [405, 194] width 38 height 14
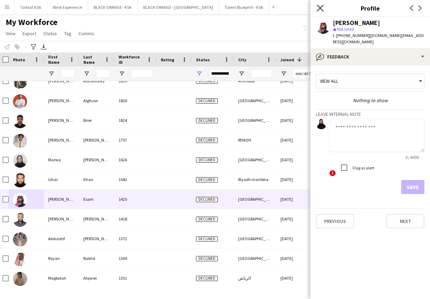
click at [320, 8] on icon at bounding box center [320, 8] width 7 height 7
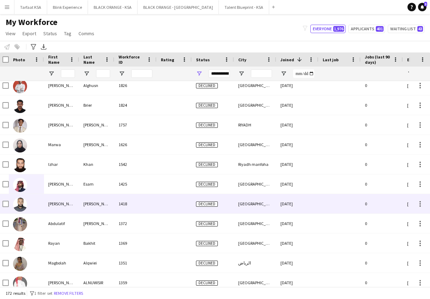
scroll to position [0, 2]
click at [24, 205] on img at bounding box center [20, 204] width 14 height 14
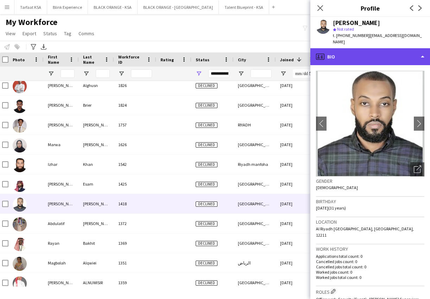
click at [402, 54] on div "profile Bio" at bounding box center [370, 56] width 120 height 17
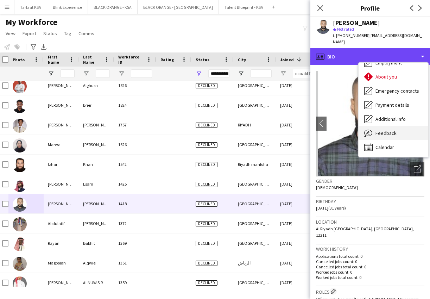
scroll to position [38, 0]
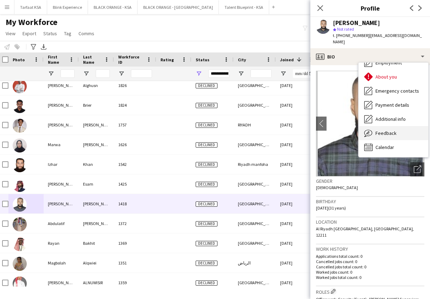
click at [392, 132] on span "Feedback" at bounding box center [386, 133] width 21 height 6
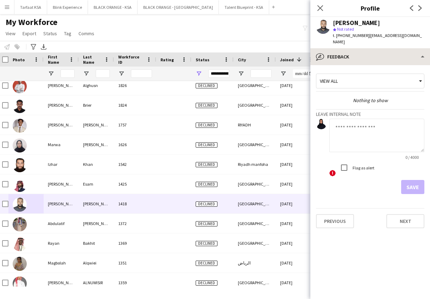
scroll to position [0, 0]
click at [320, 8] on icon at bounding box center [320, 8] width 7 height 7
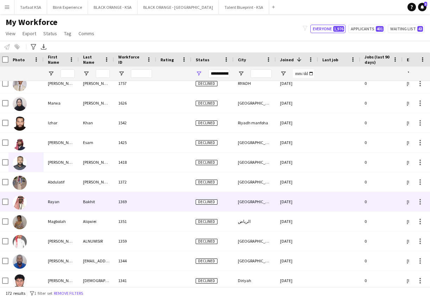
scroll to position [106, 0]
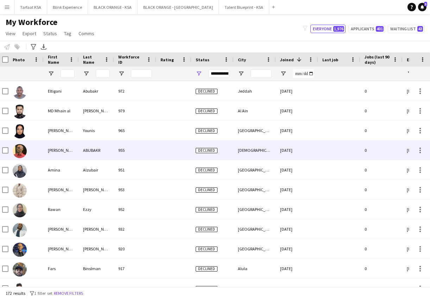
click at [22, 146] on img at bounding box center [20, 151] width 14 height 14
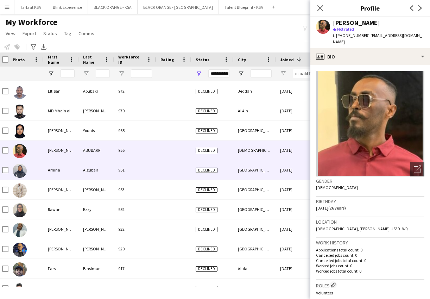
click at [108, 176] on div "Alzubair" at bounding box center [96, 169] width 35 height 19
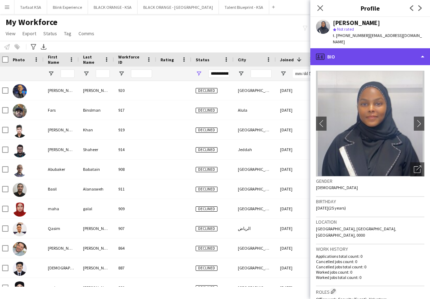
click at [410, 48] on div "profile Bio" at bounding box center [370, 56] width 120 height 17
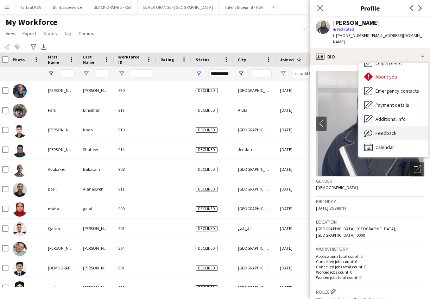
click at [391, 130] on div "Feedback Feedback" at bounding box center [394, 133] width 70 height 14
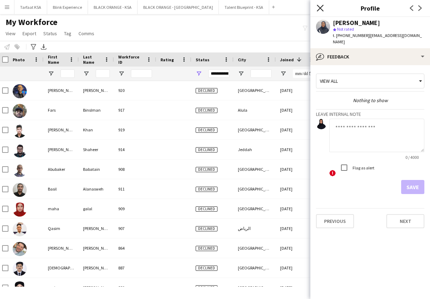
click at [321, 11] on icon "Close pop-in" at bounding box center [320, 8] width 7 height 7
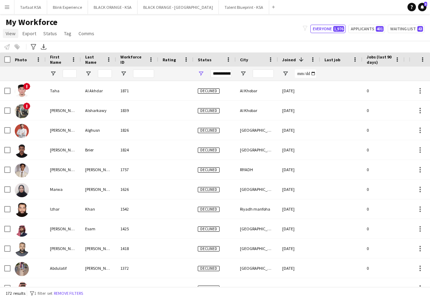
click at [7, 34] on span "View" at bounding box center [11, 33] width 10 height 6
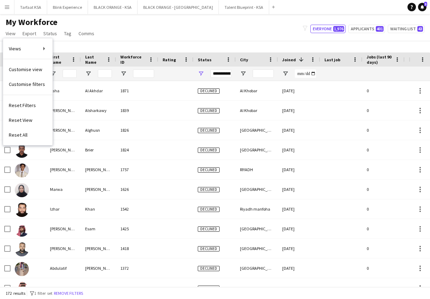
click at [138, 32] on div "My Workforce View Views Default view New view Update view Delete view Edit name…" at bounding box center [215, 29] width 430 height 24
